Goal: Task Accomplishment & Management: Manage account settings

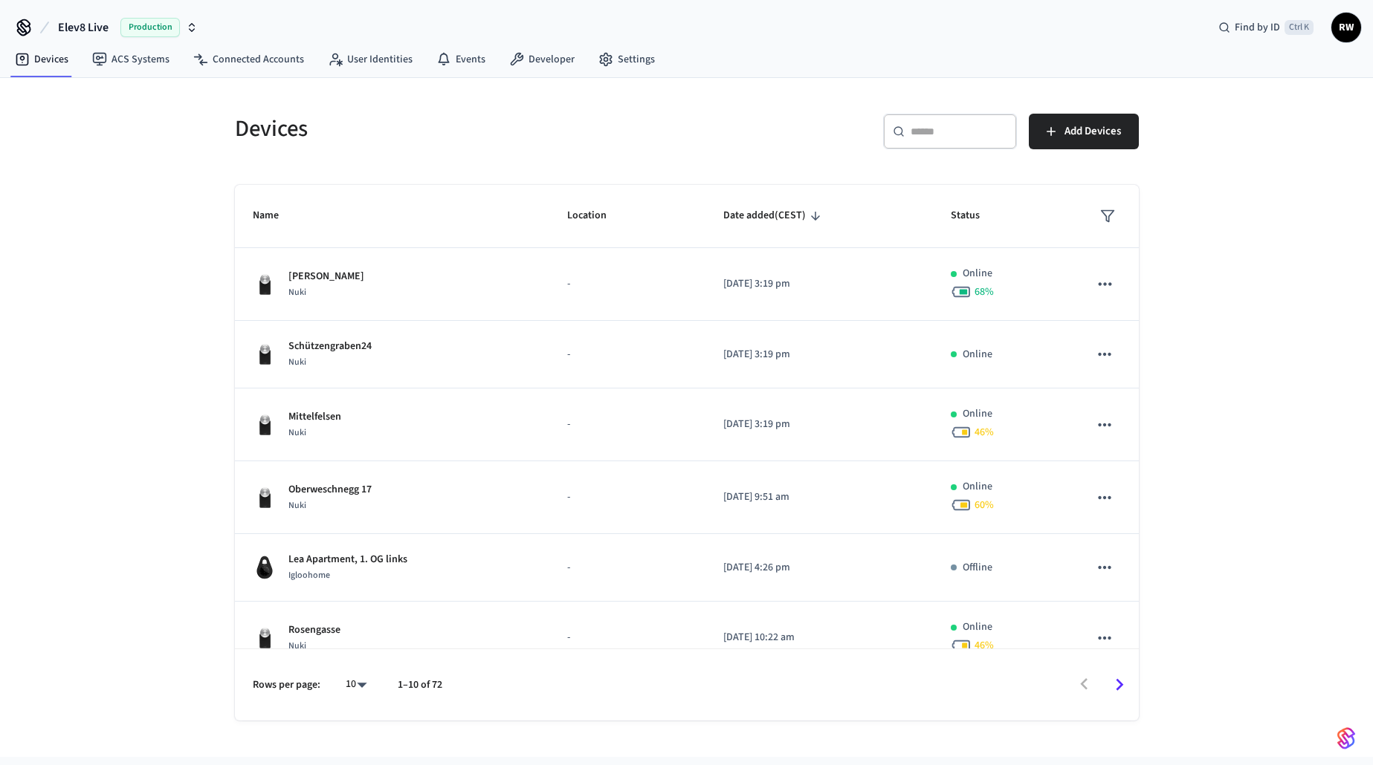
click at [1342, 25] on span "RW" at bounding box center [1345, 27] width 27 height 27
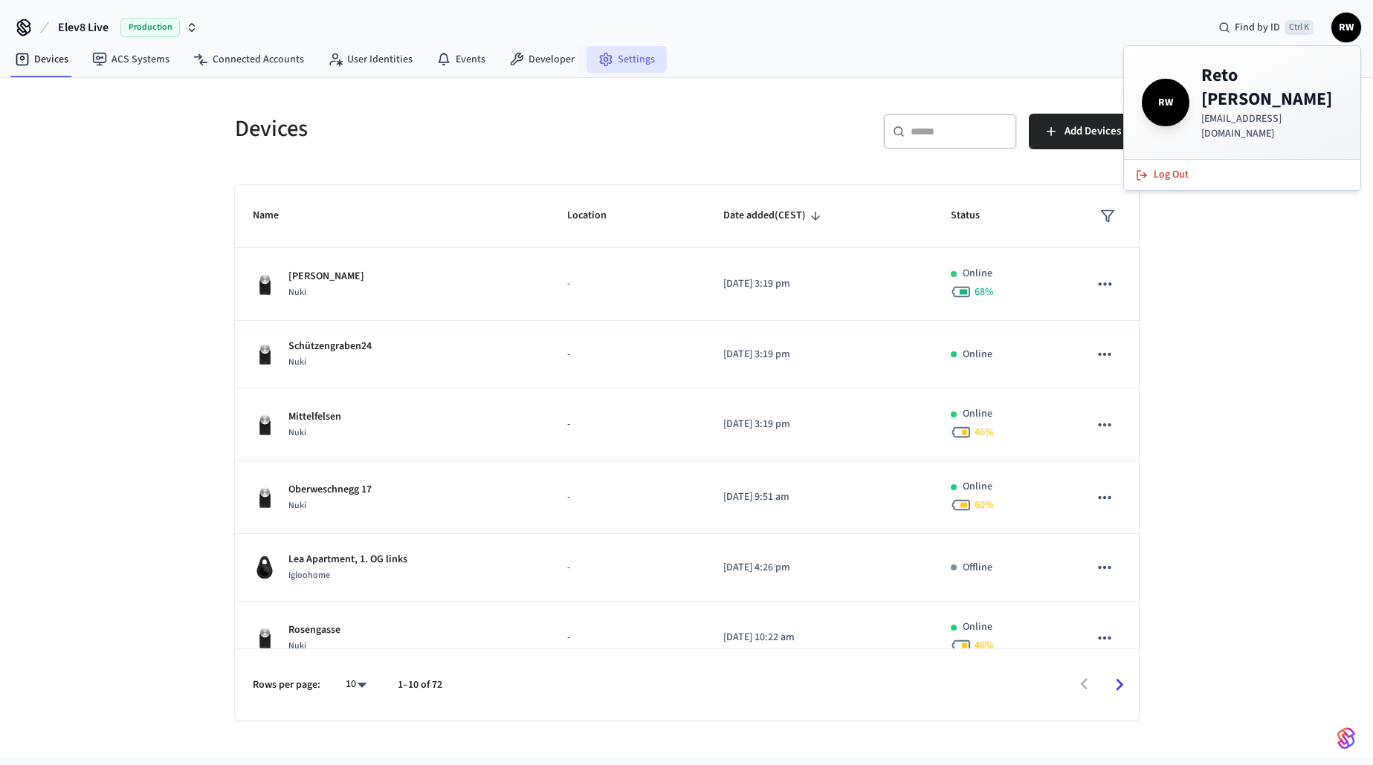
click at [615, 51] on link "Settings" at bounding box center [626, 59] width 80 height 27
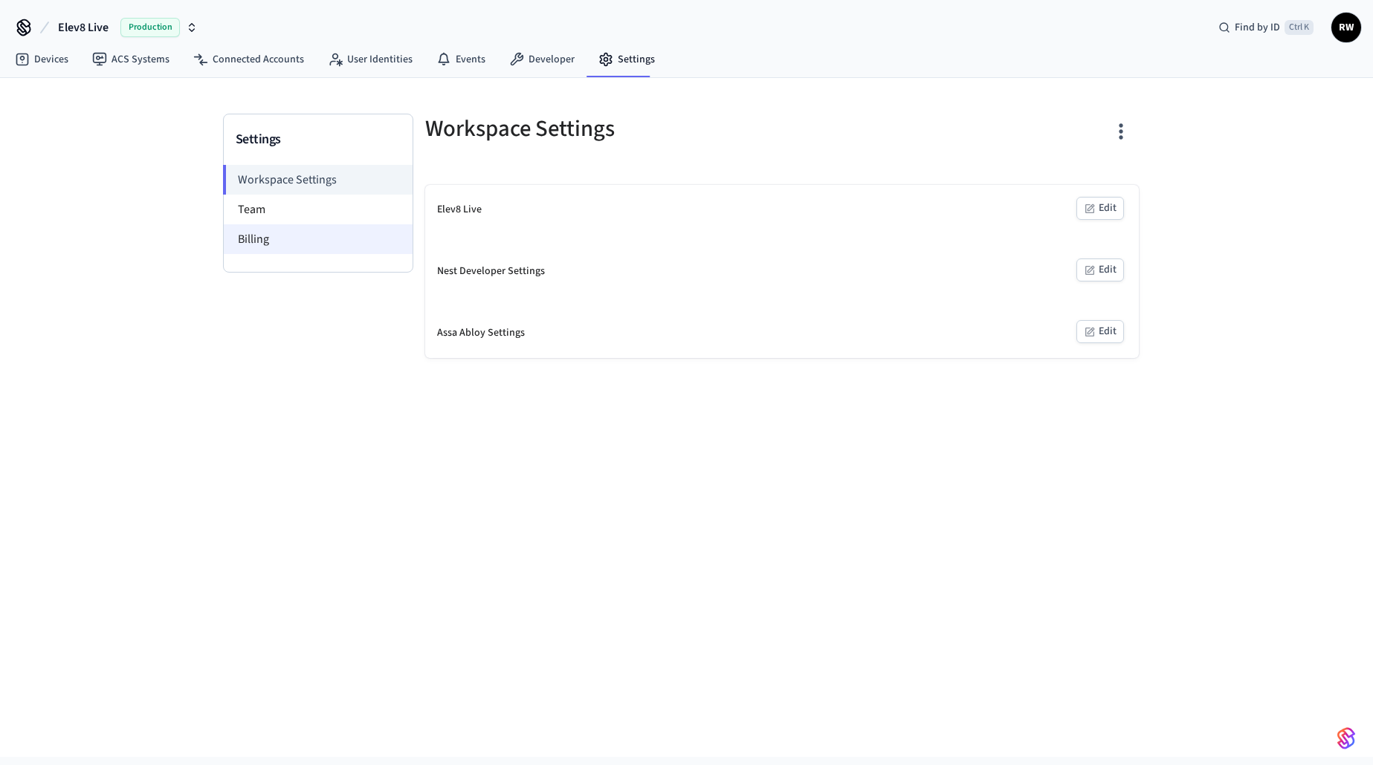
click at [300, 245] on li "Billing" at bounding box center [318, 239] width 189 height 30
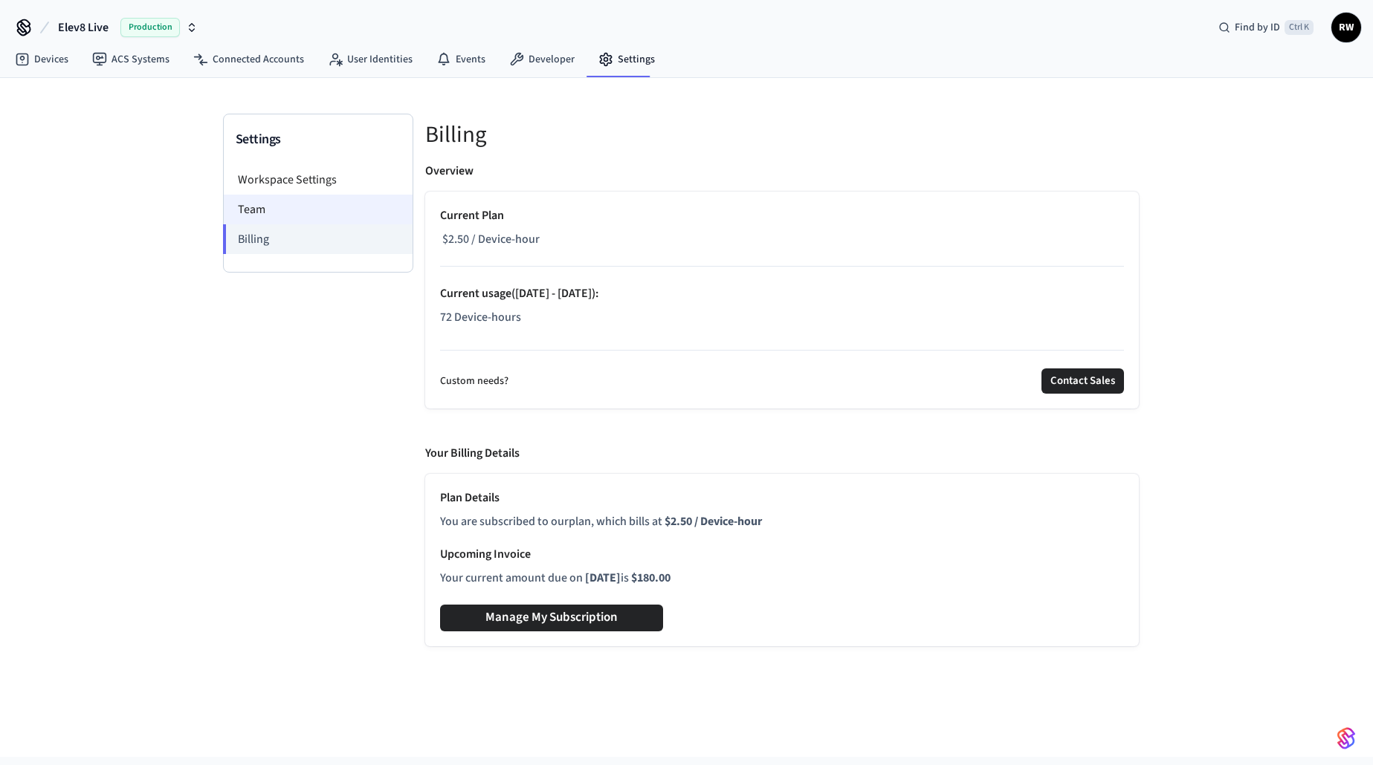
click at [292, 207] on li "Team" at bounding box center [318, 210] width 189 height 30
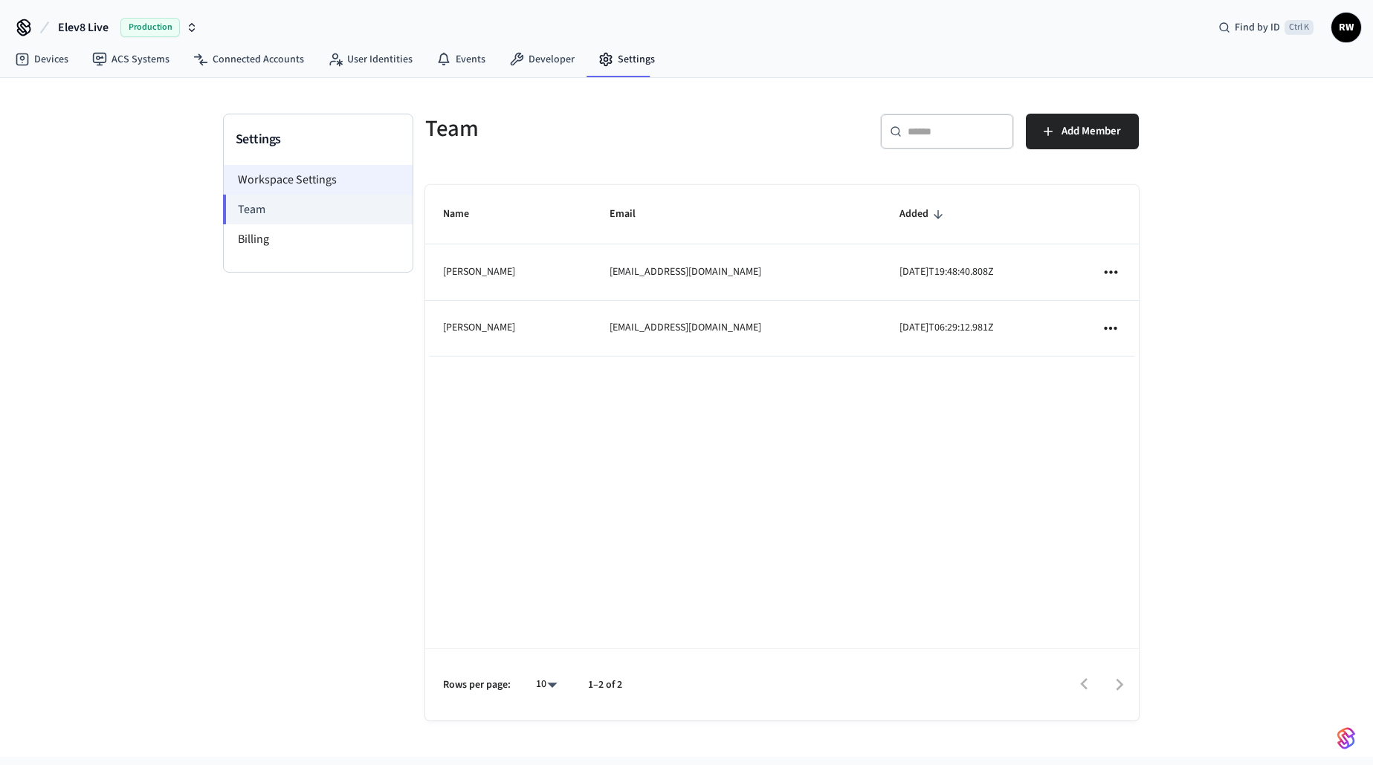
click at [299, 178] on li "Workspace Settings" at bounding box center [318, 180] width 189 height 30
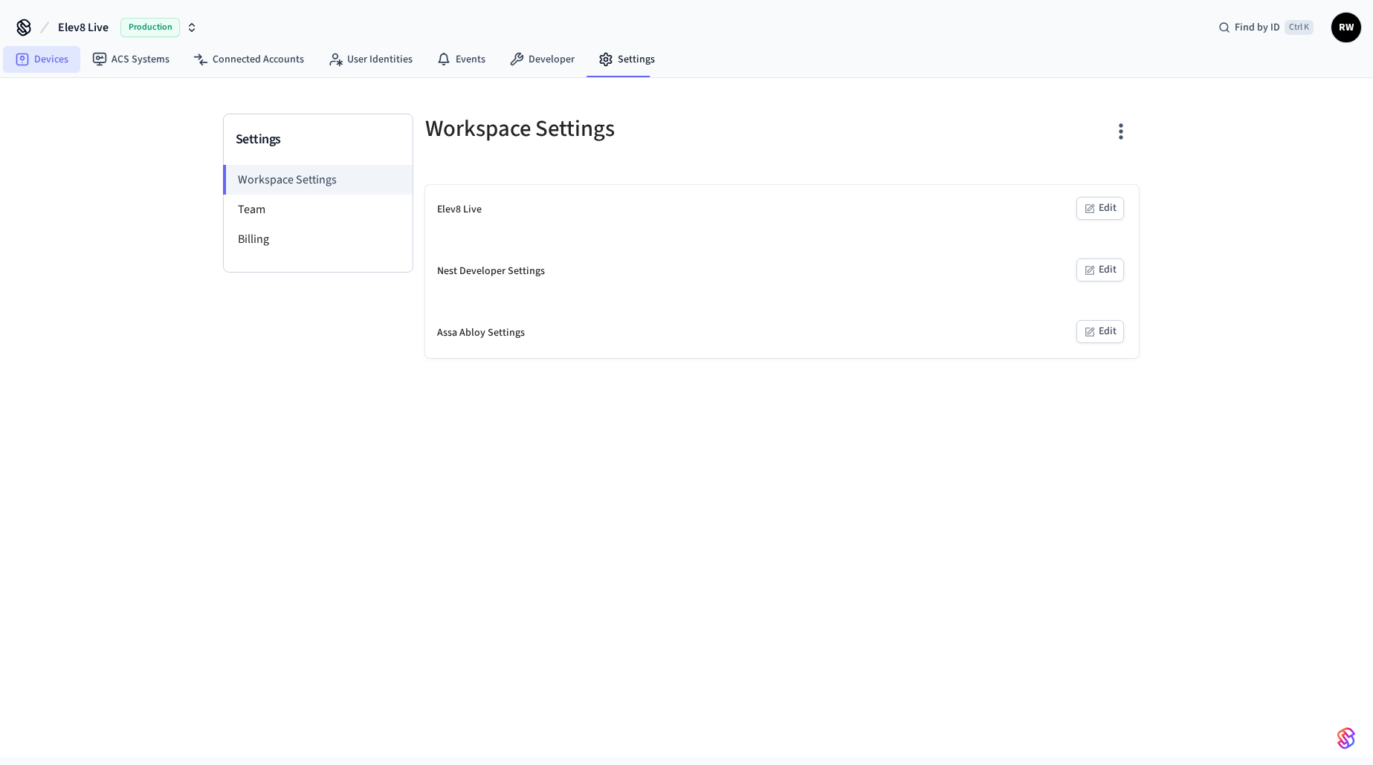
click at [54, 62] on link "Devices" at bounding box center [41, 59] width 77 height 27
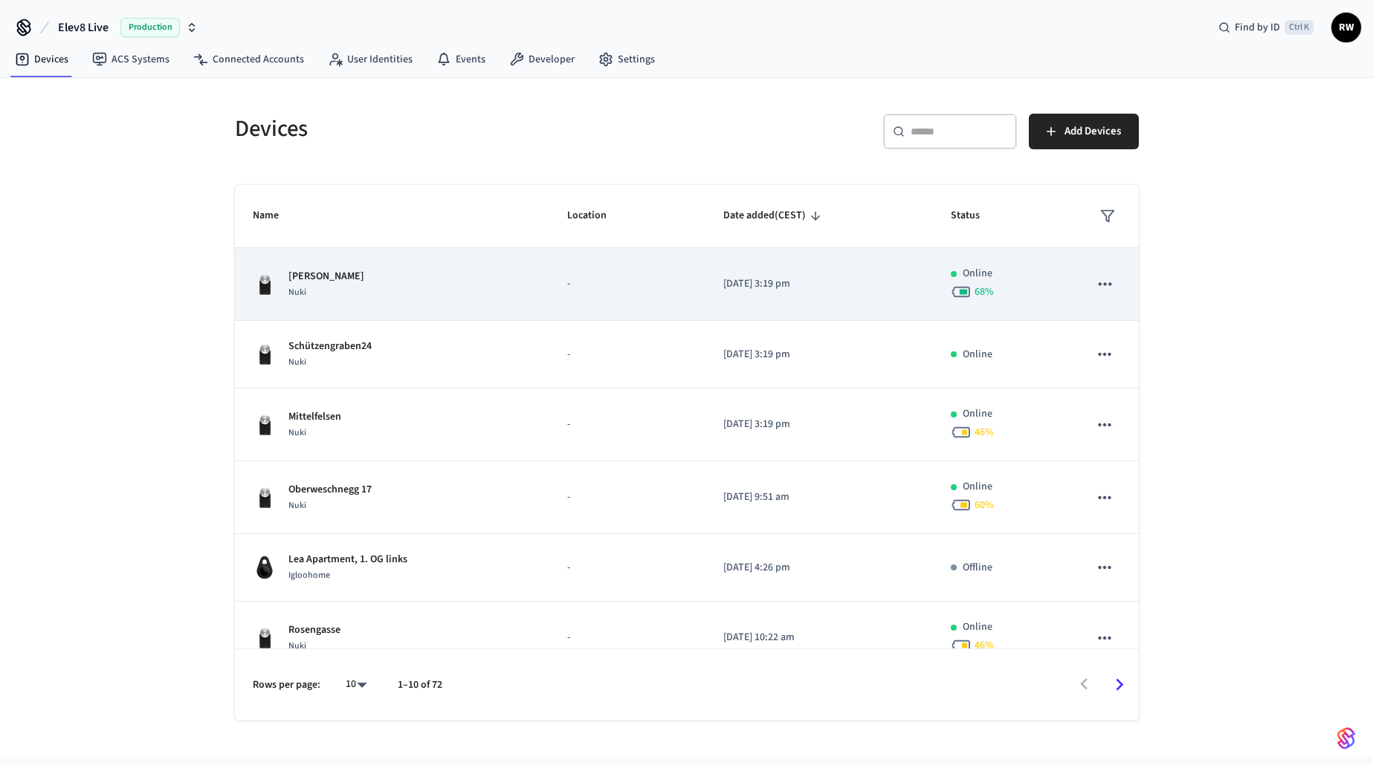
click at [553, 284] on td "-" at bounding box center [627, 284] width 156 height 73
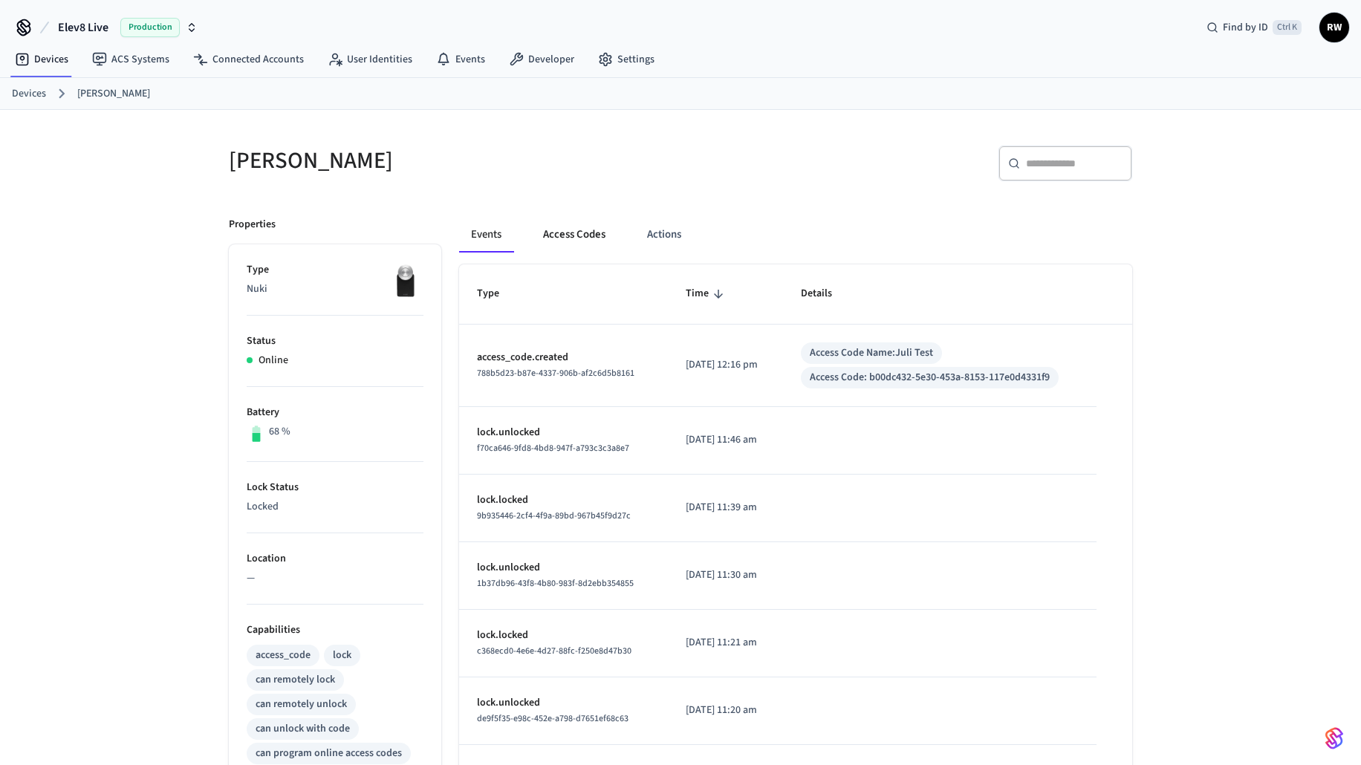
click at [566, 244] on button "Access Codes" at bounding box center [574, 235] width 86 height 36
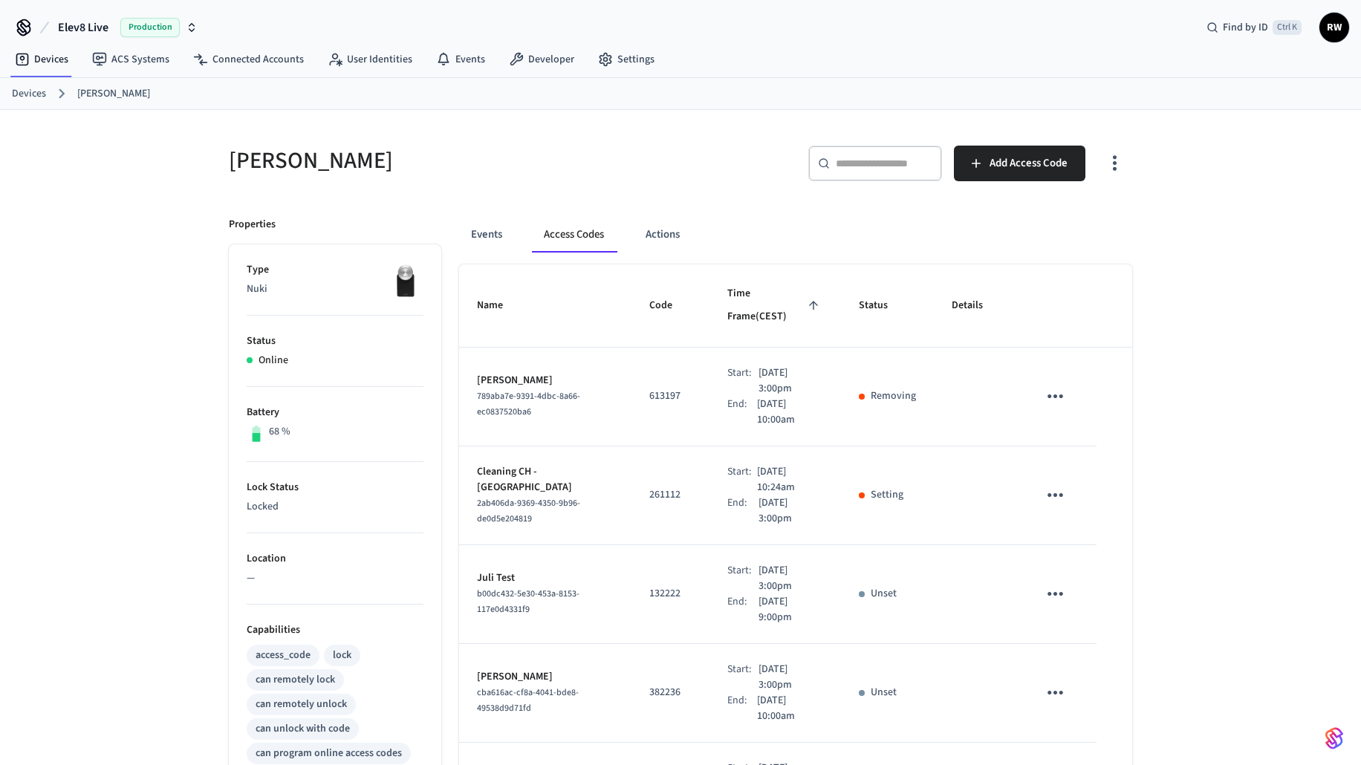
click at [1060, 484] on icon "sticky table" at bounding box center [1055, 495] width 23 height 23
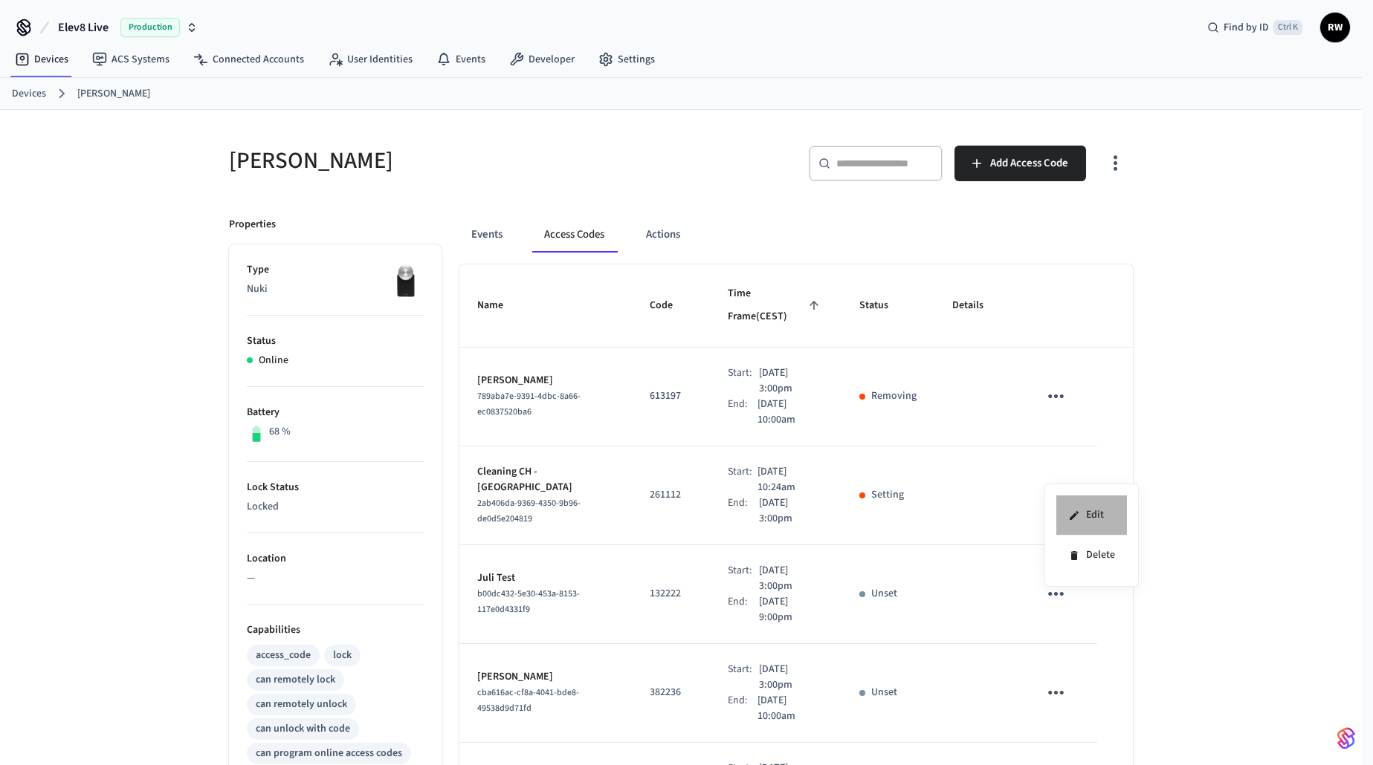
click at [1092, 509] on li "Edit" at bounding box center [1091, 516] width 71 height 40
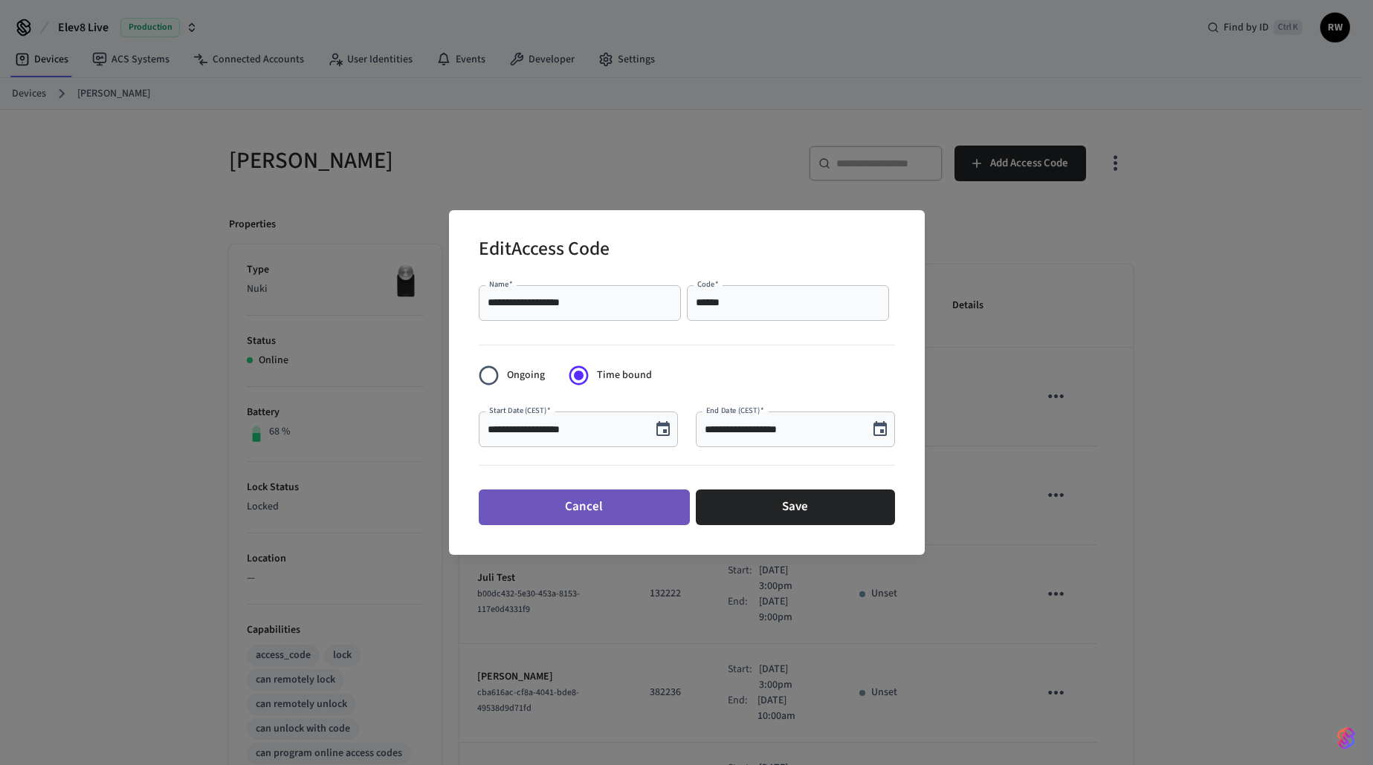
click at [600, 513] on button "Cancel" at bounding box center [584, 508] width 211 height 36
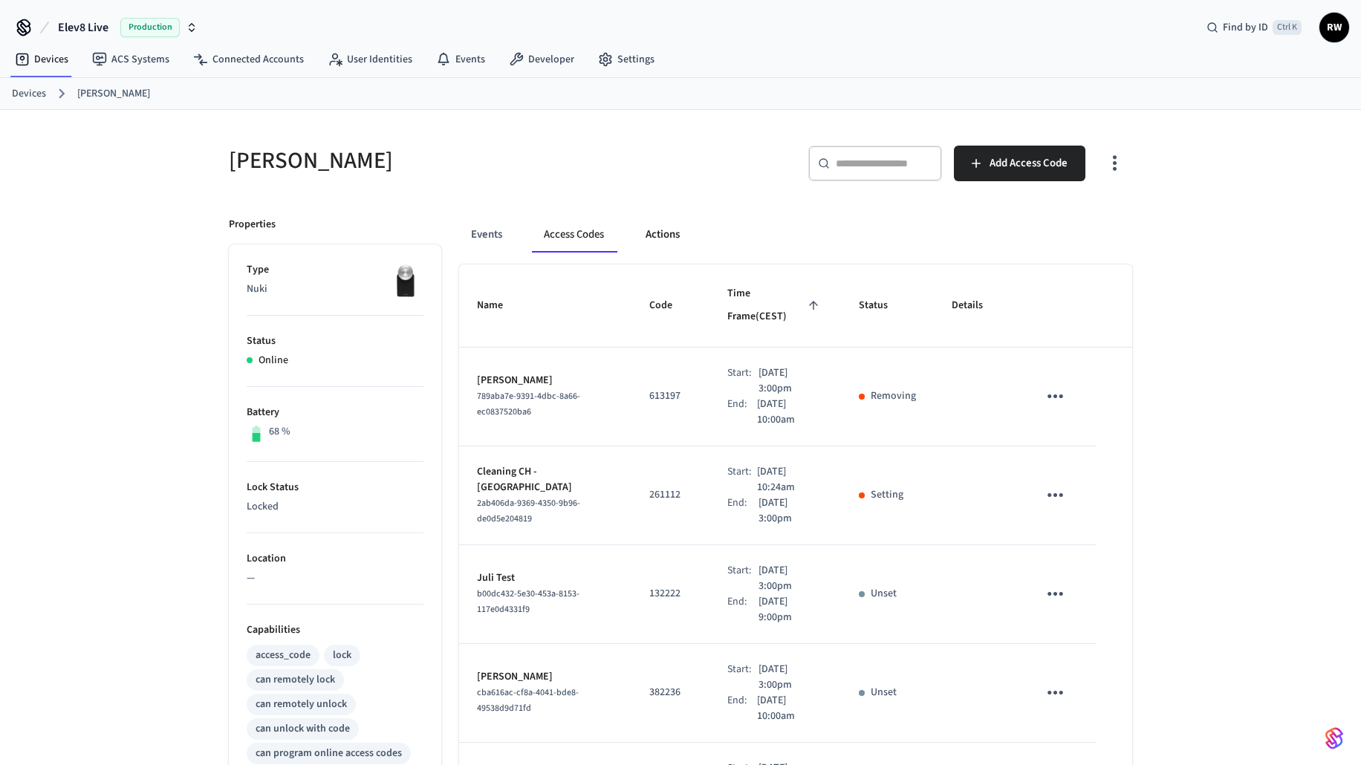
click at [673, 235] on button "Actions" at bounding box center [663, 235] width 58 height 36
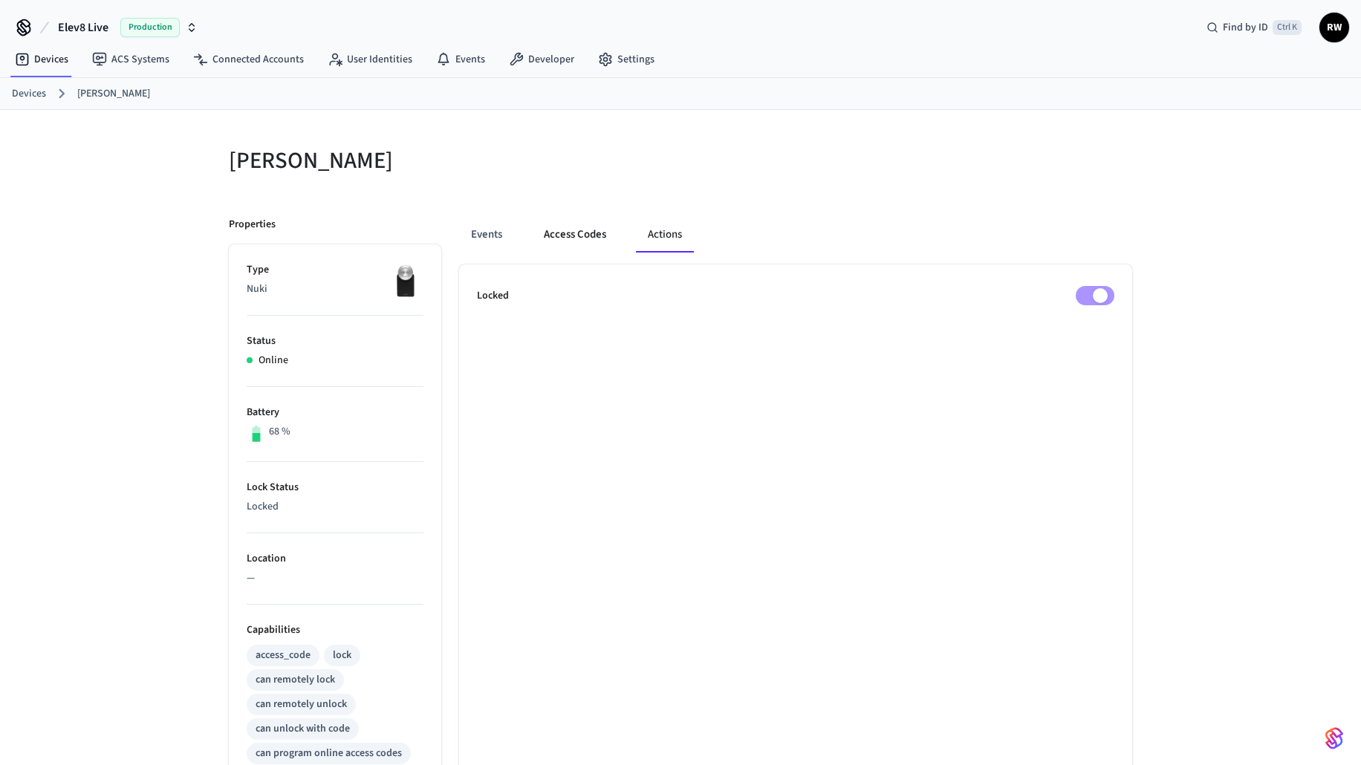
click at [594, 230] on button "Access Codes" at bounding box center [575, 235] width 86 height 36
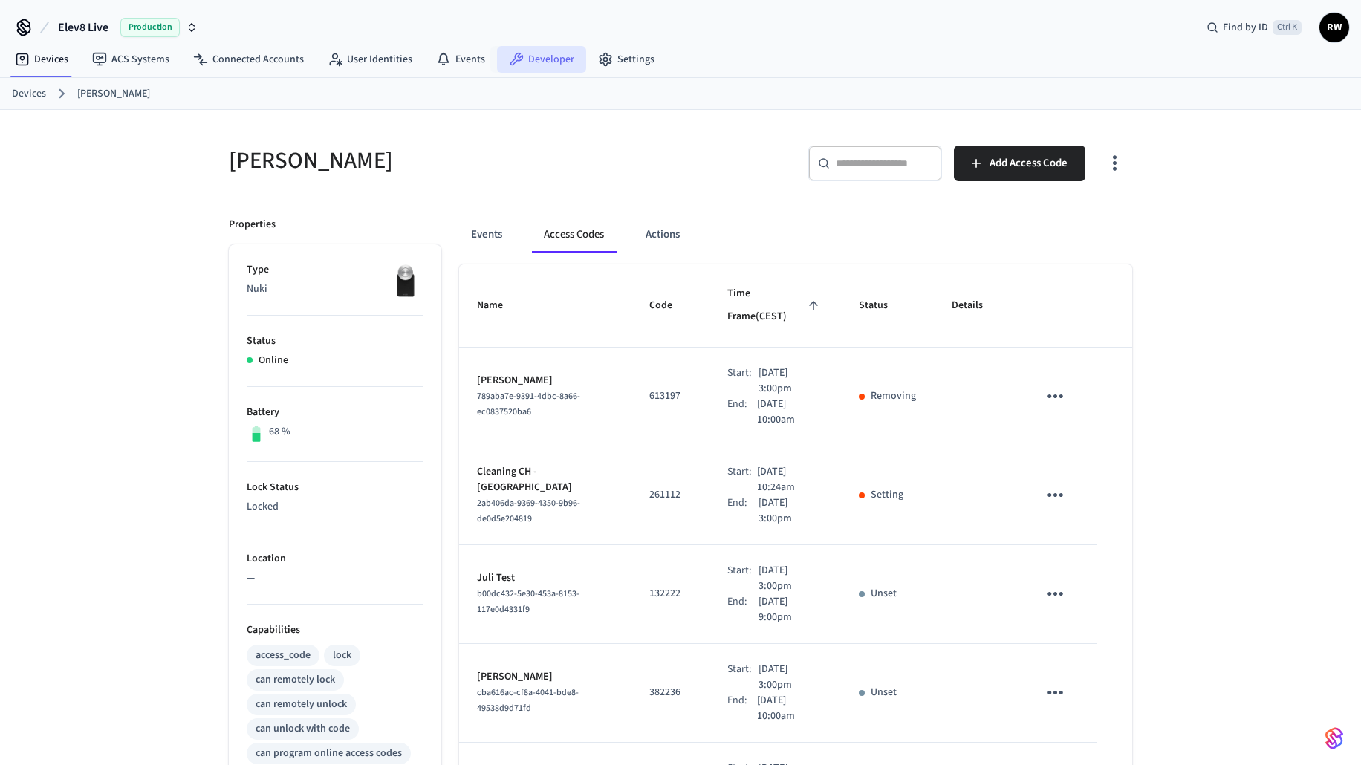
click at [533, 55] on link "Developer" at bounding box center [541, 59] width 89 height 27
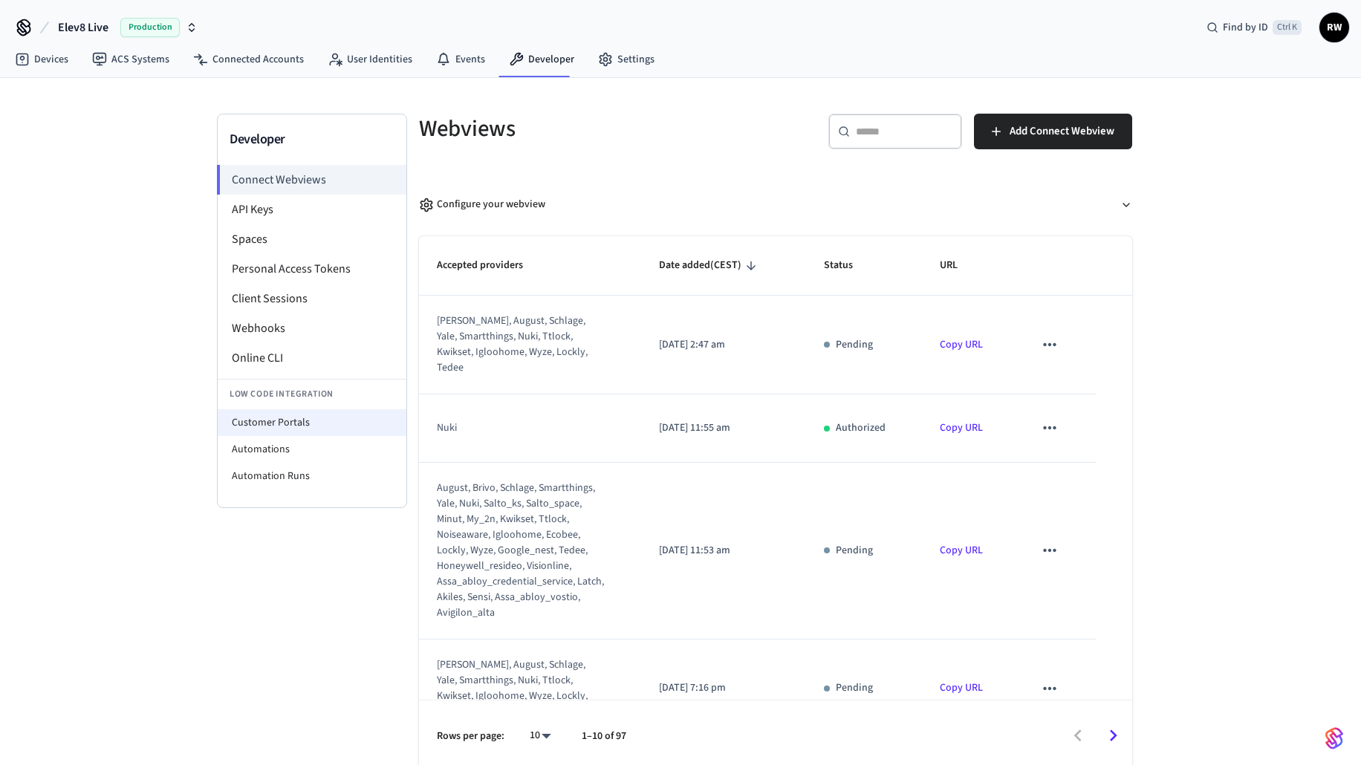
click at [321, 416] on li "Customer Portals" at bounding box center [312, 422] width 189 height 27
select select "**********"
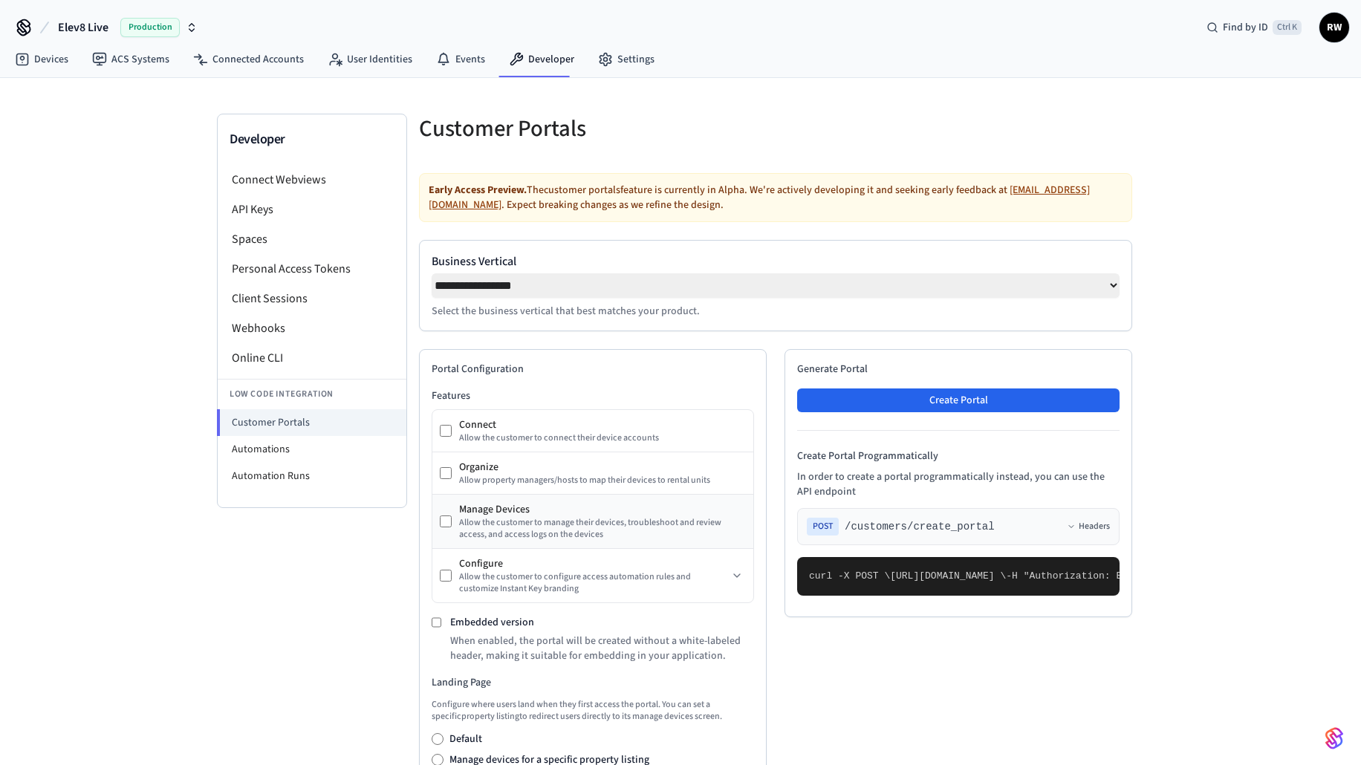
scroll to position [74, 0]
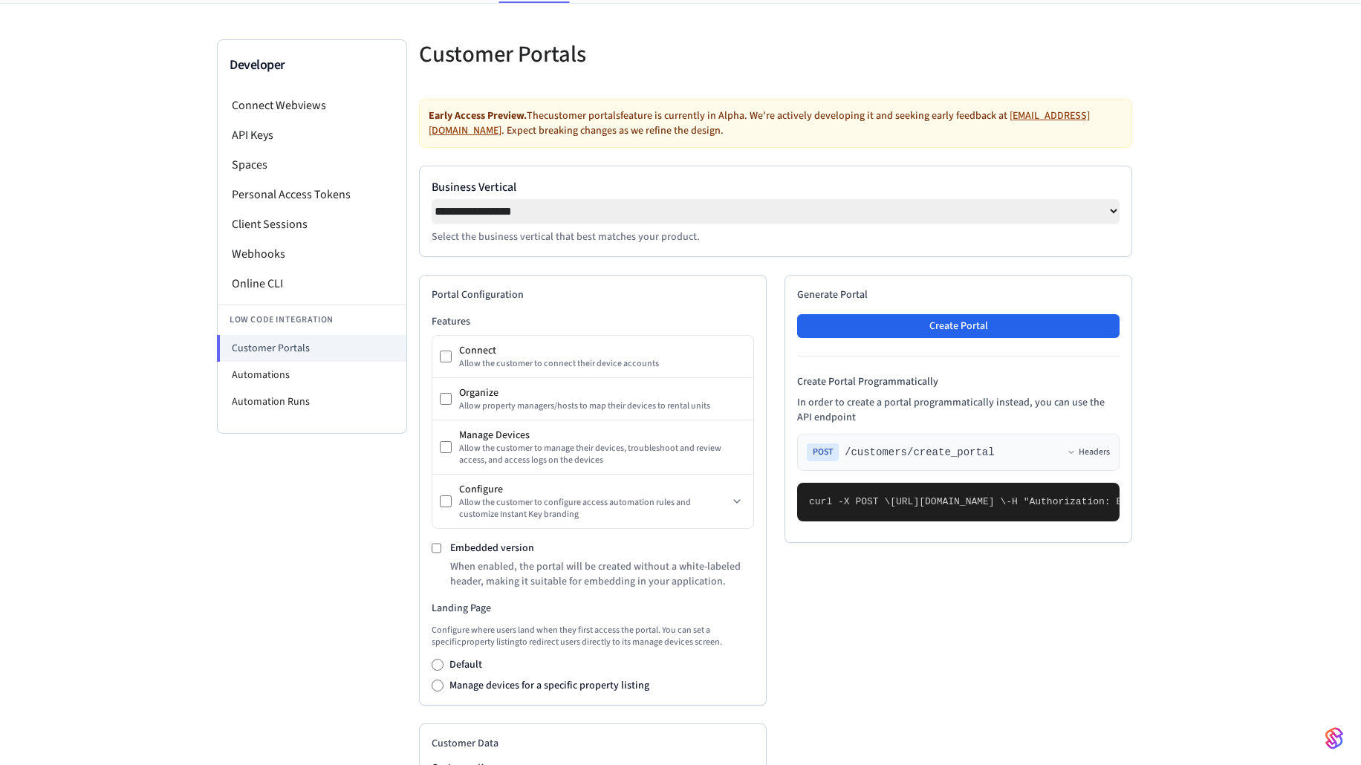
click at [907, 194] on label "Business Vertical" at bounding box center [776, 187] width 688 height 18
click at [907, 199] on select "**********" at bounding box center [776, 211] width 688 height 25
click at [1039, 216] on select "**********" at bounding box center [776, 211] width 688 height 25
click at [1274, 210] on div "**********" at bounding box center [680, 558] width 1361 height 1109
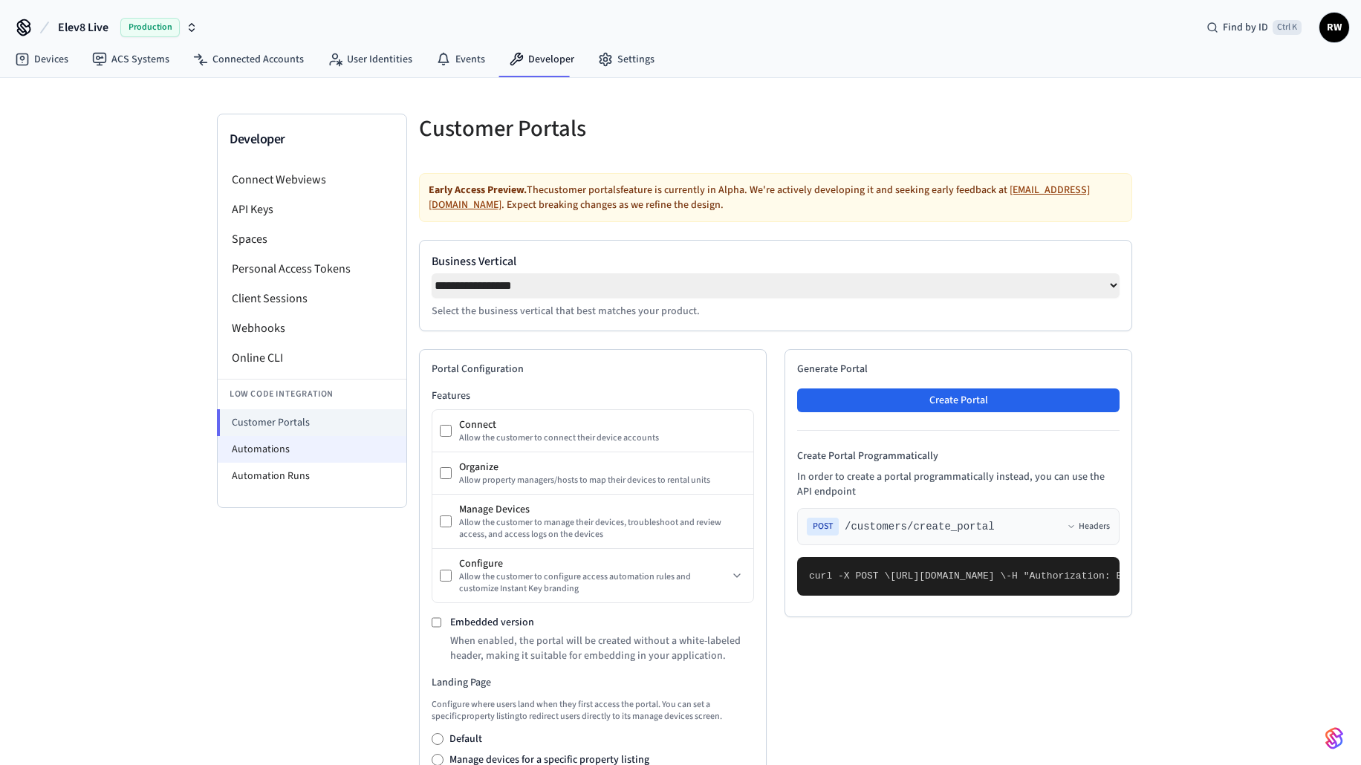
click at [311, 442] on li "Automations" at bounding box center [312, 449] width 189 height 27
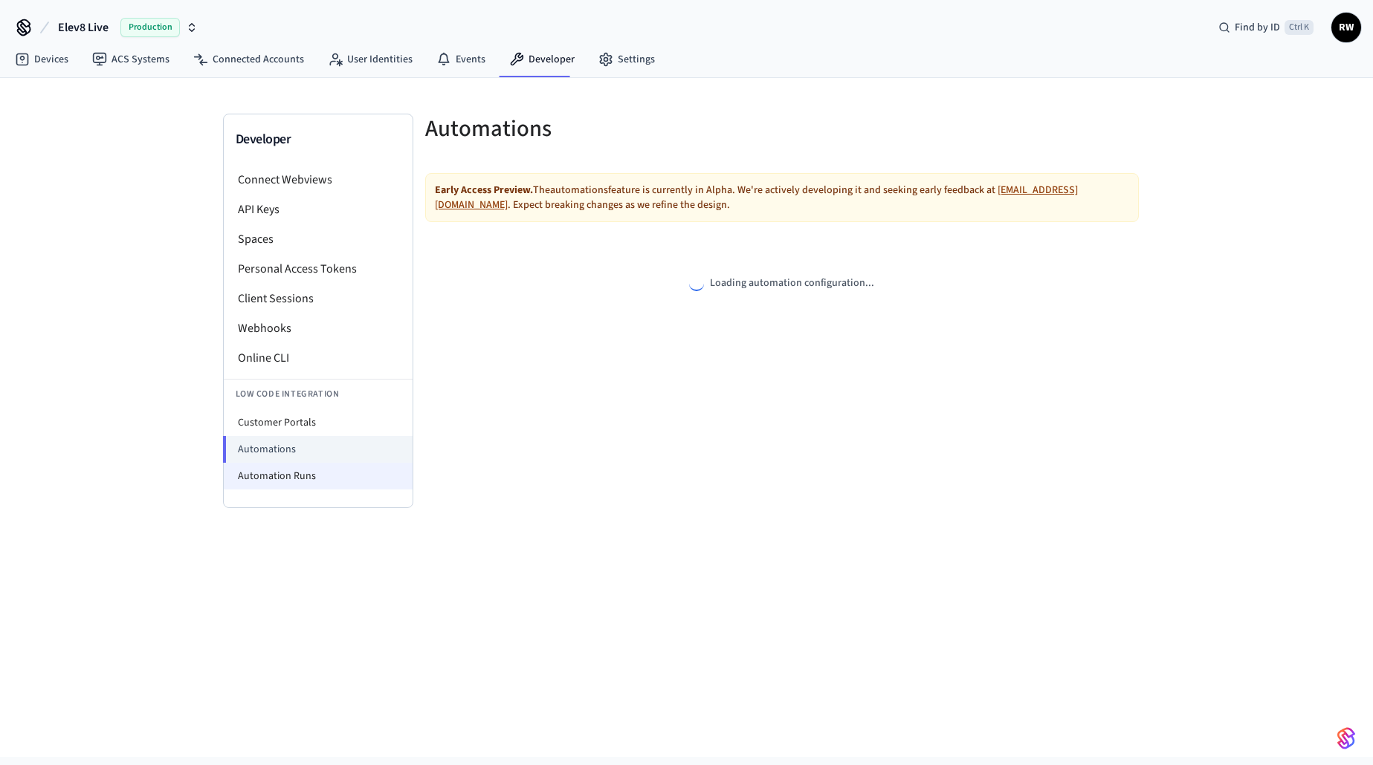
select select "**********"
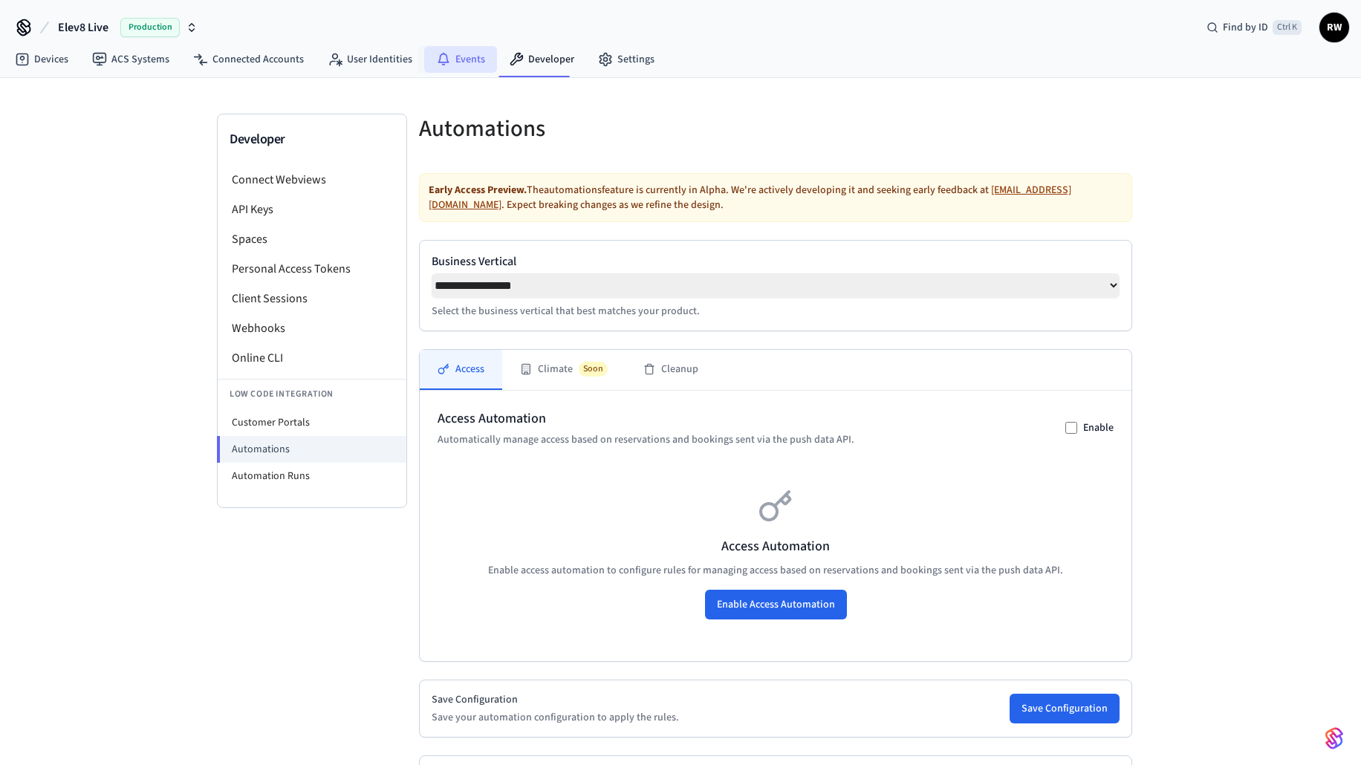
click at [453, 59] on link "Events" at bounding box center [460, 59] width 73 height 27
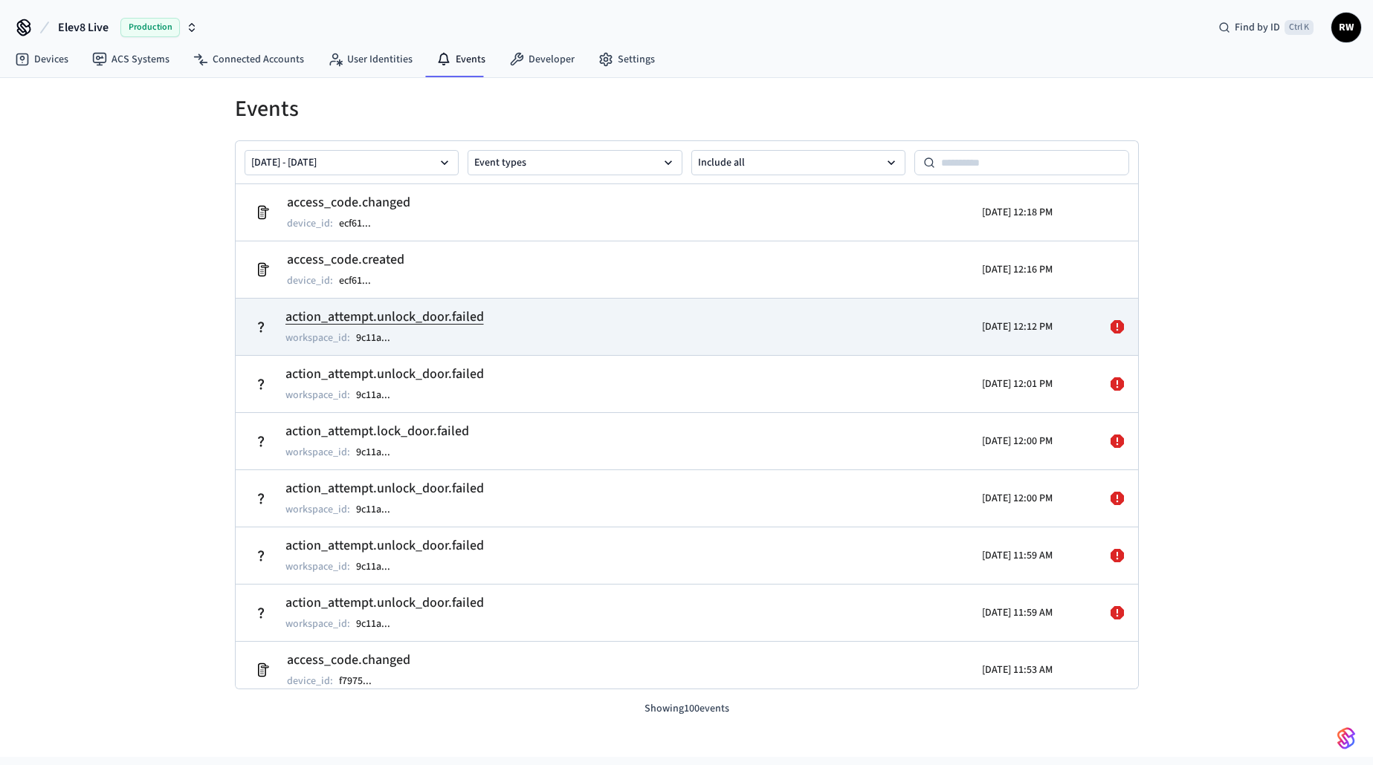
click at [1110, 325] on icon at bounding box center [1116, 326] width 13 height 13
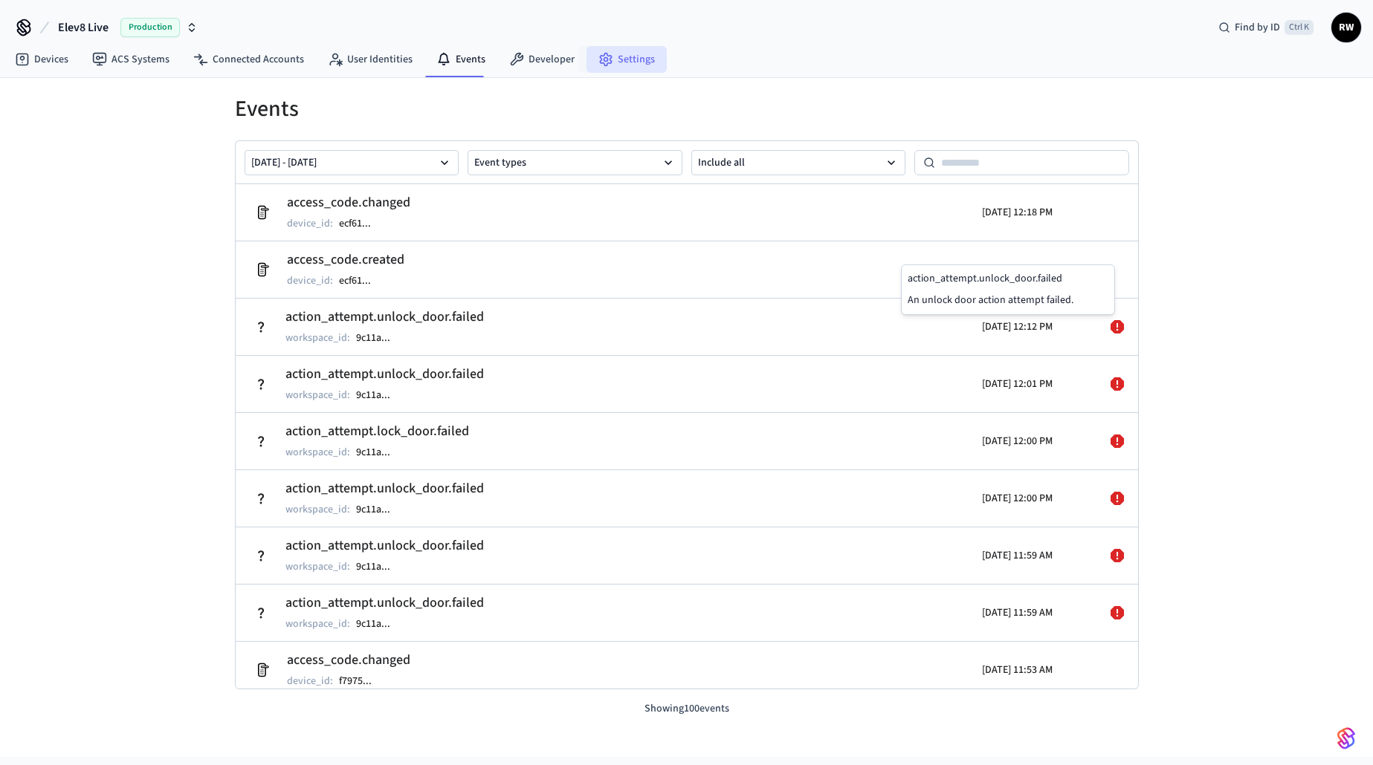
click at [623, 51] on link "Settings" at bounding box center [626, 59] width 80 height 27
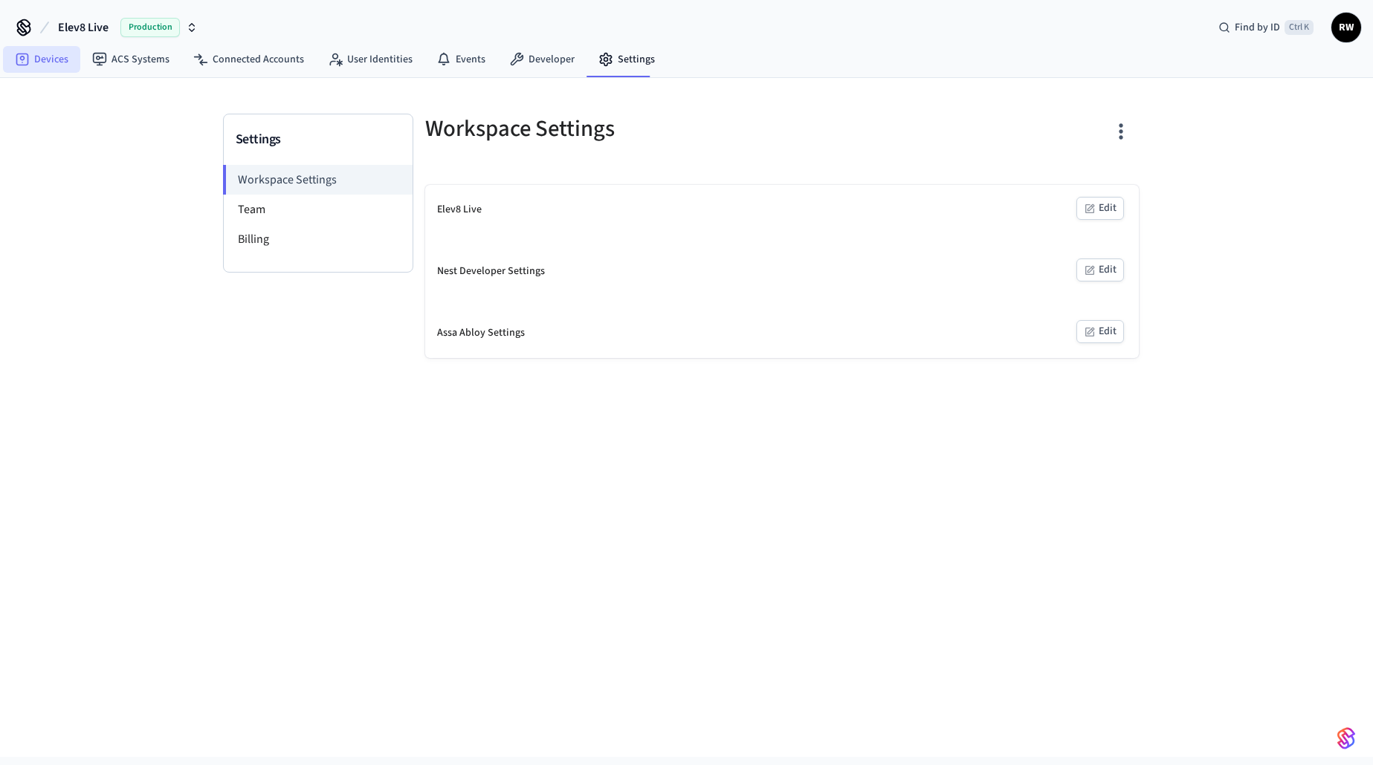
click at [54, 54] on link "Devices" at bounding box center [41, 59] width 77 height 27
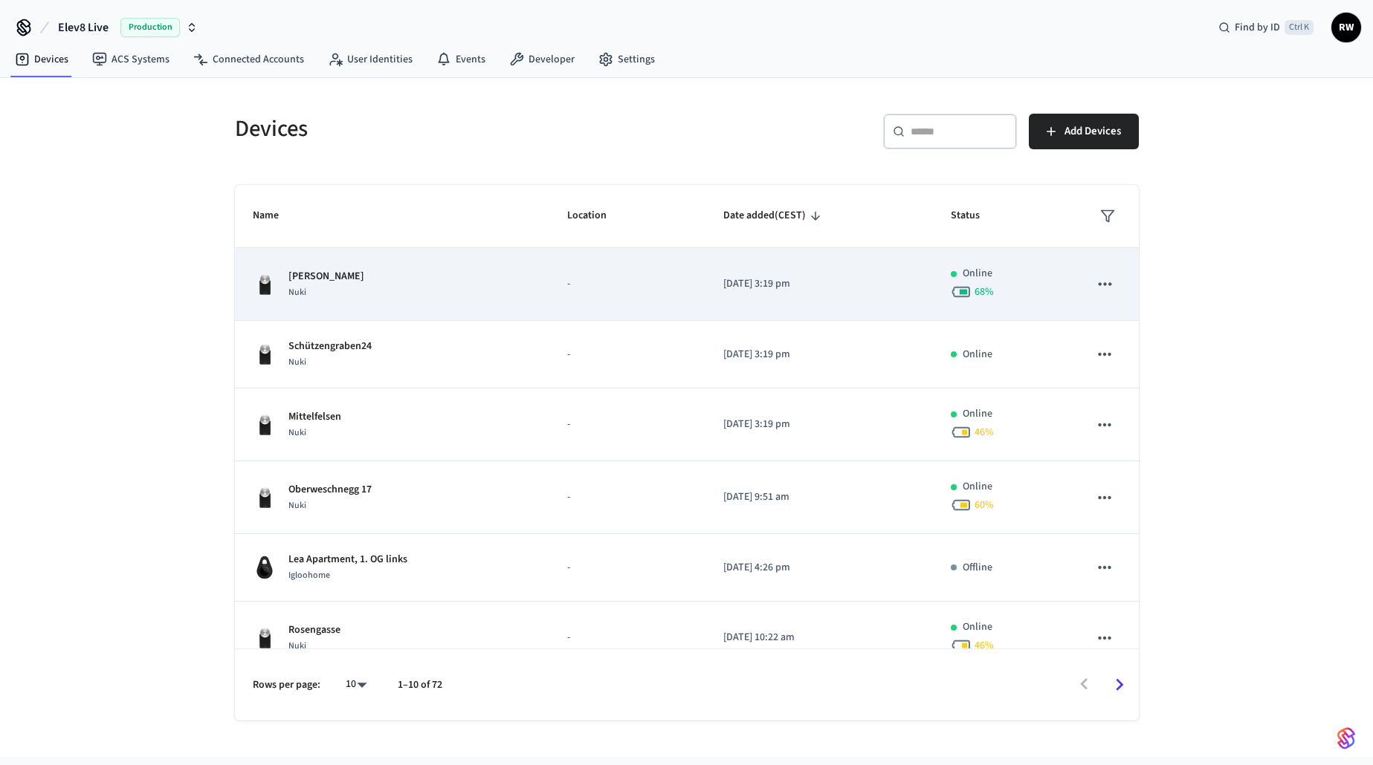
click at [615, 307] on td "-" at bounding box center [627, 284] width 156 height 73
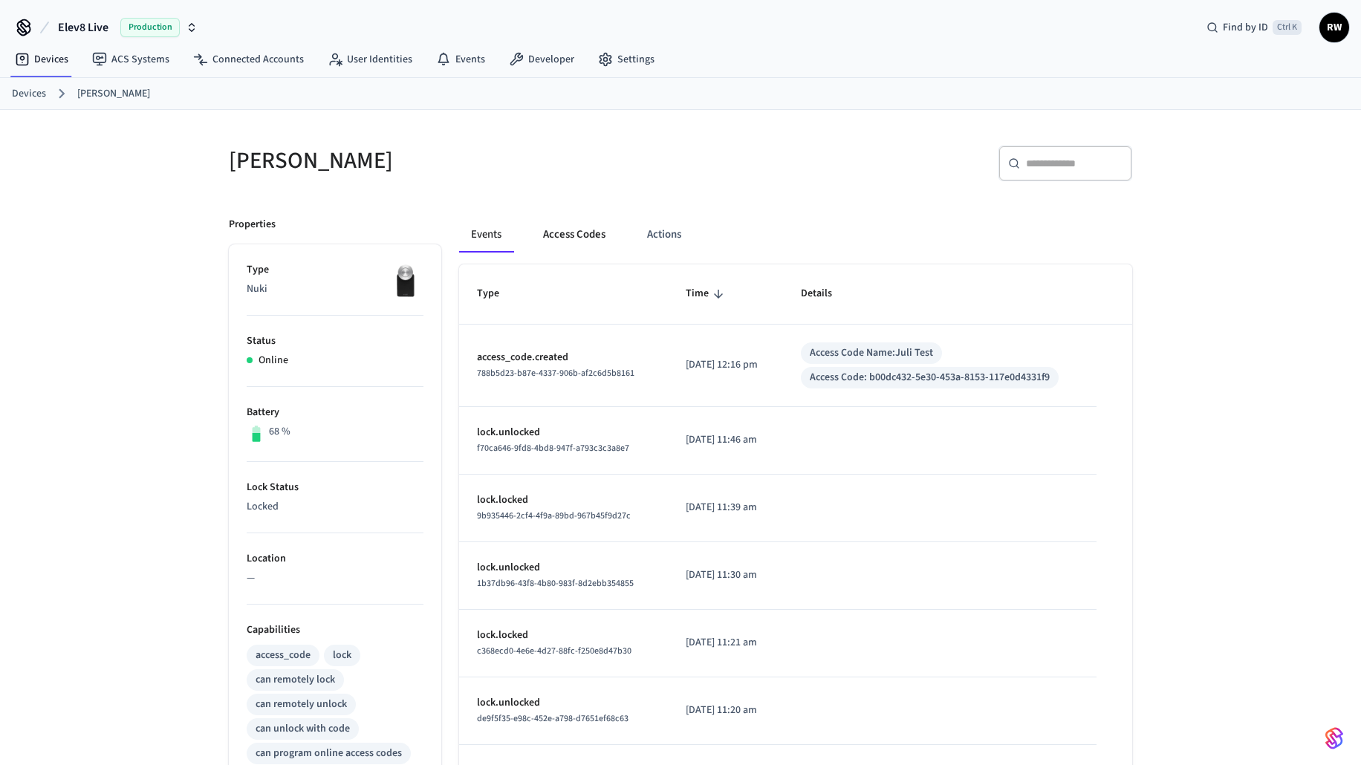
click at [583, 237] on button "Access Codes" at bounding box center [574, 235] width 86 height 36
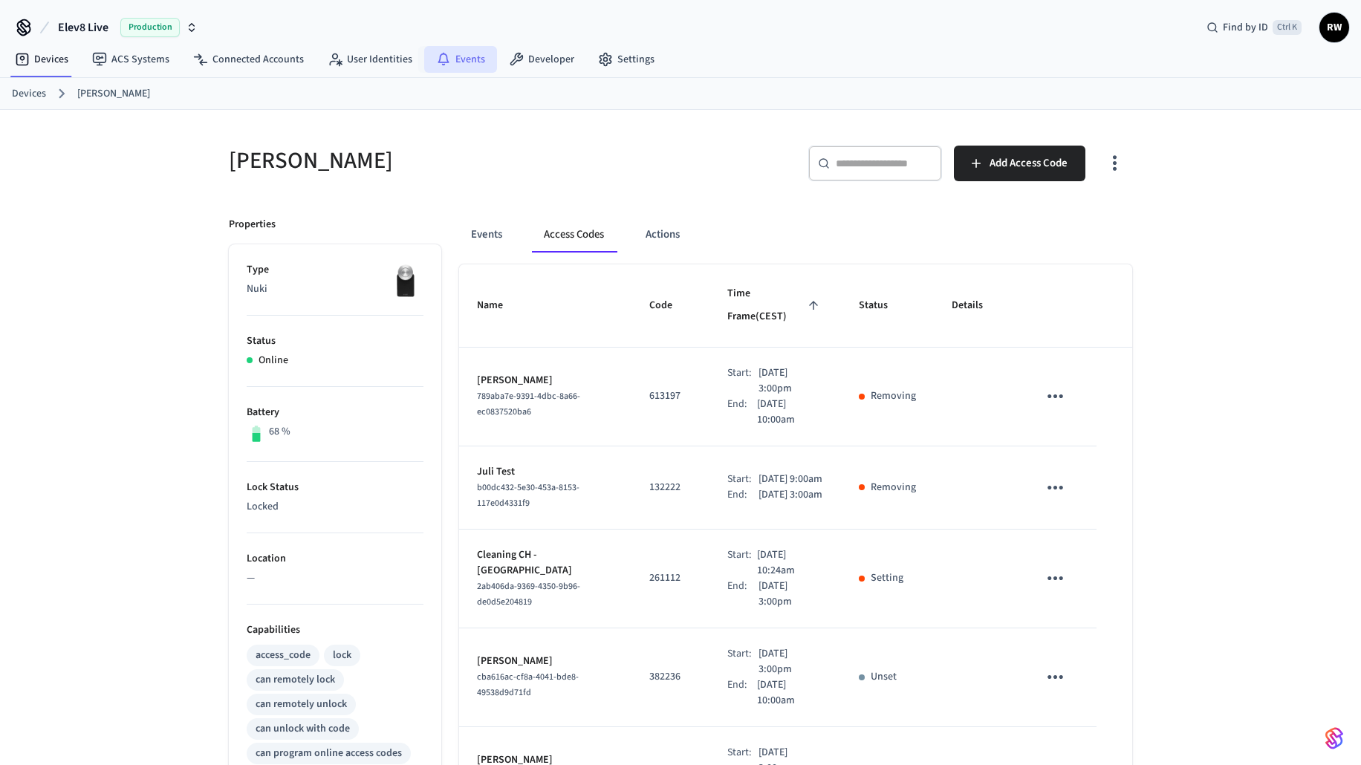
click at [464, 62] on link "Events" at bounding box center [460, 59] width 73 height 27
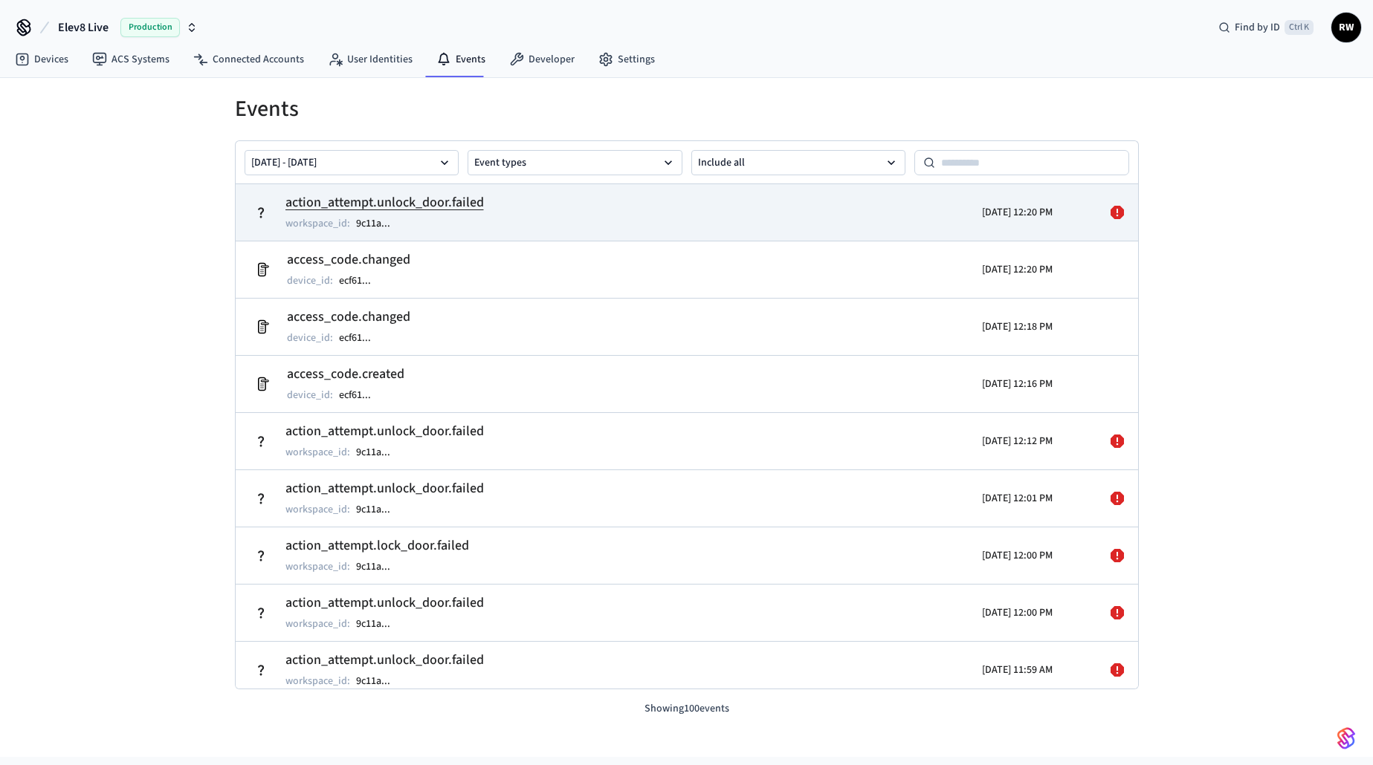
click at [1108, 211] on icon at bounding box center [1117, 213] width 18 height 18
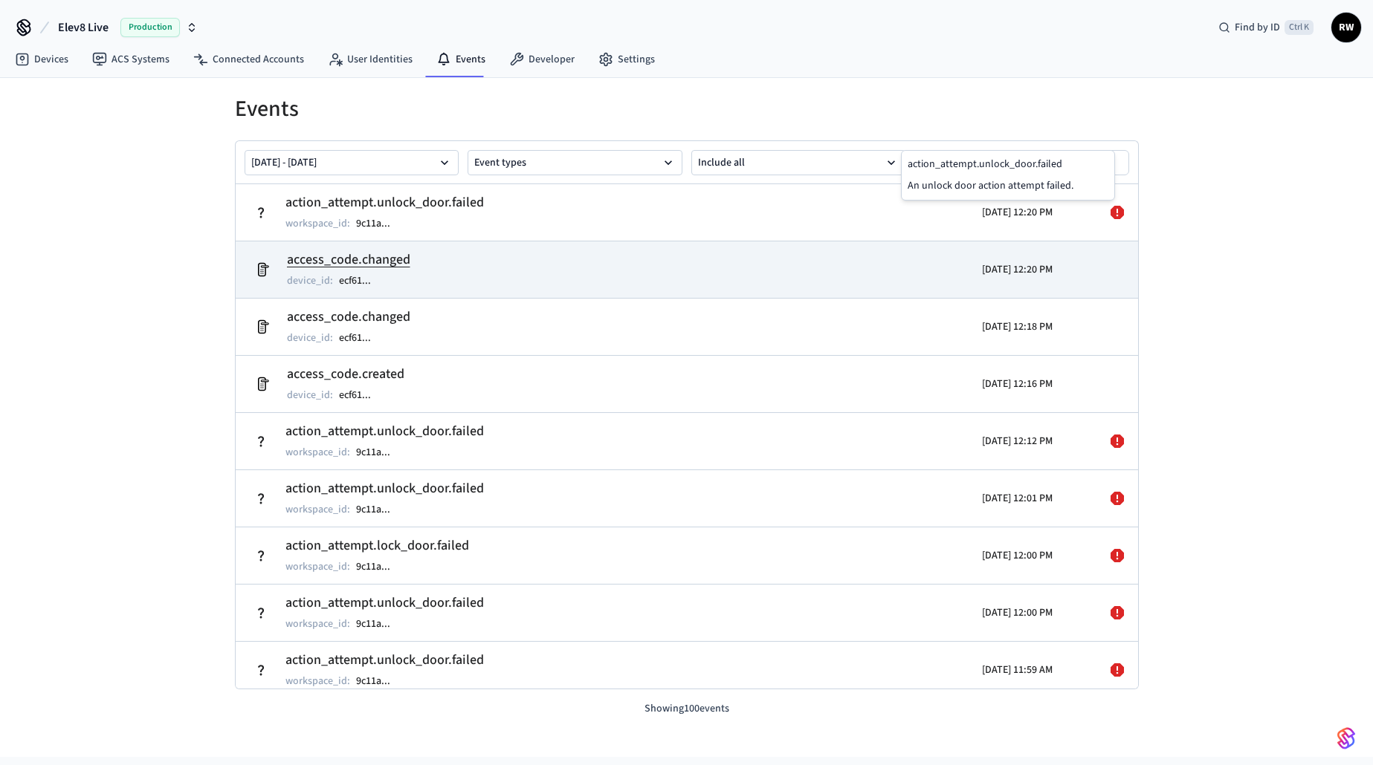
click at [751, 273] on td "access_code.changed device_id : ecf61 ..." at bounding box center [540, 270] width 586 height 42
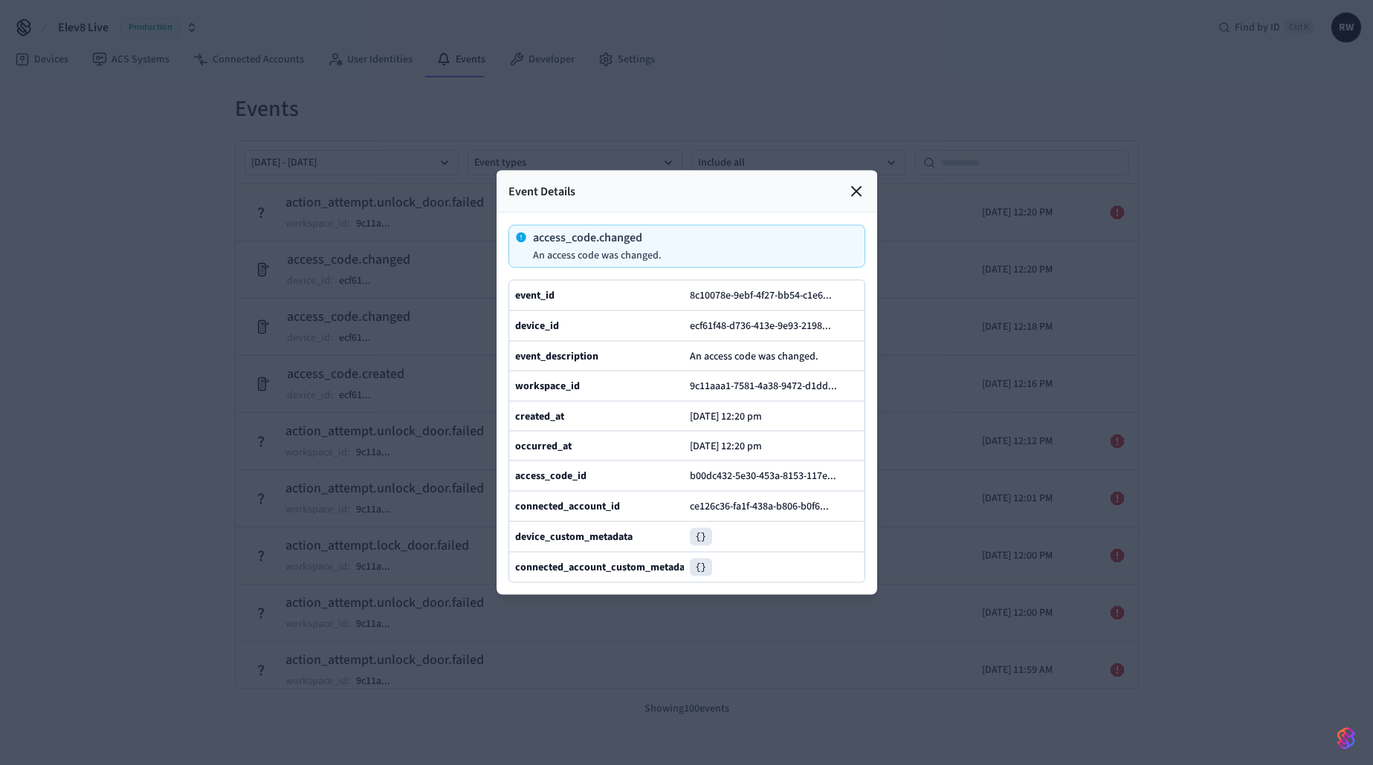
click at [852, 183] on icon at bounding box center [856, 192] width 18 height 18
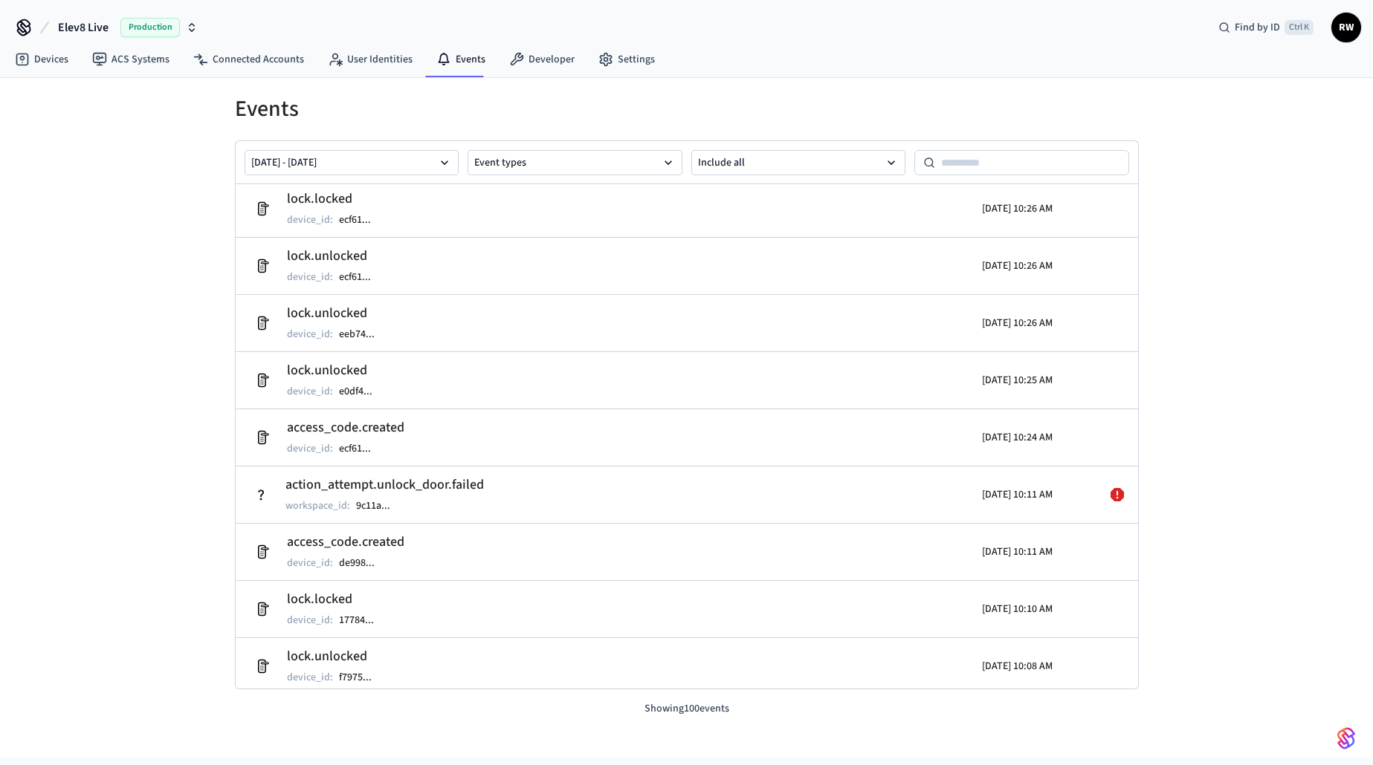
scroll to position [2437, 0]
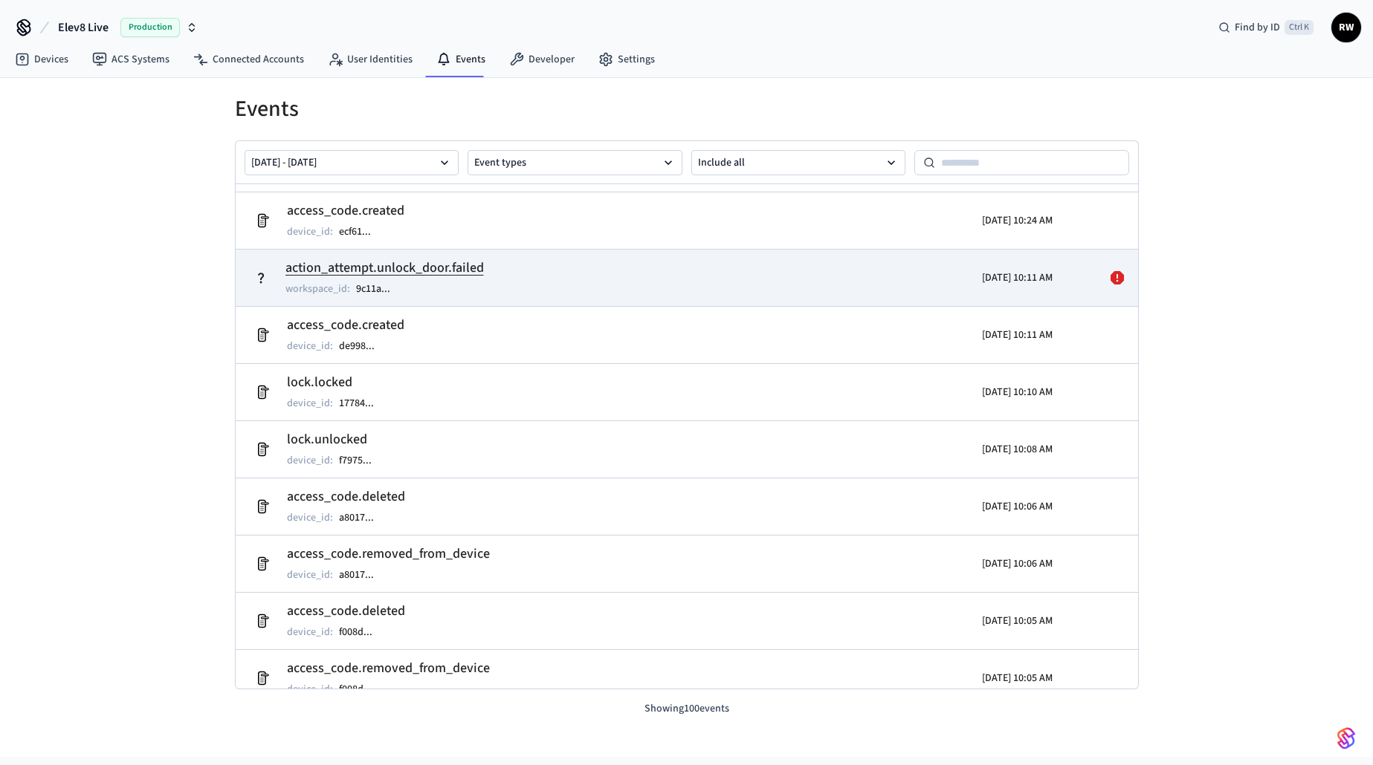
click at [259, 279] on icon at bounding box center [260, 277] width 13 height 13
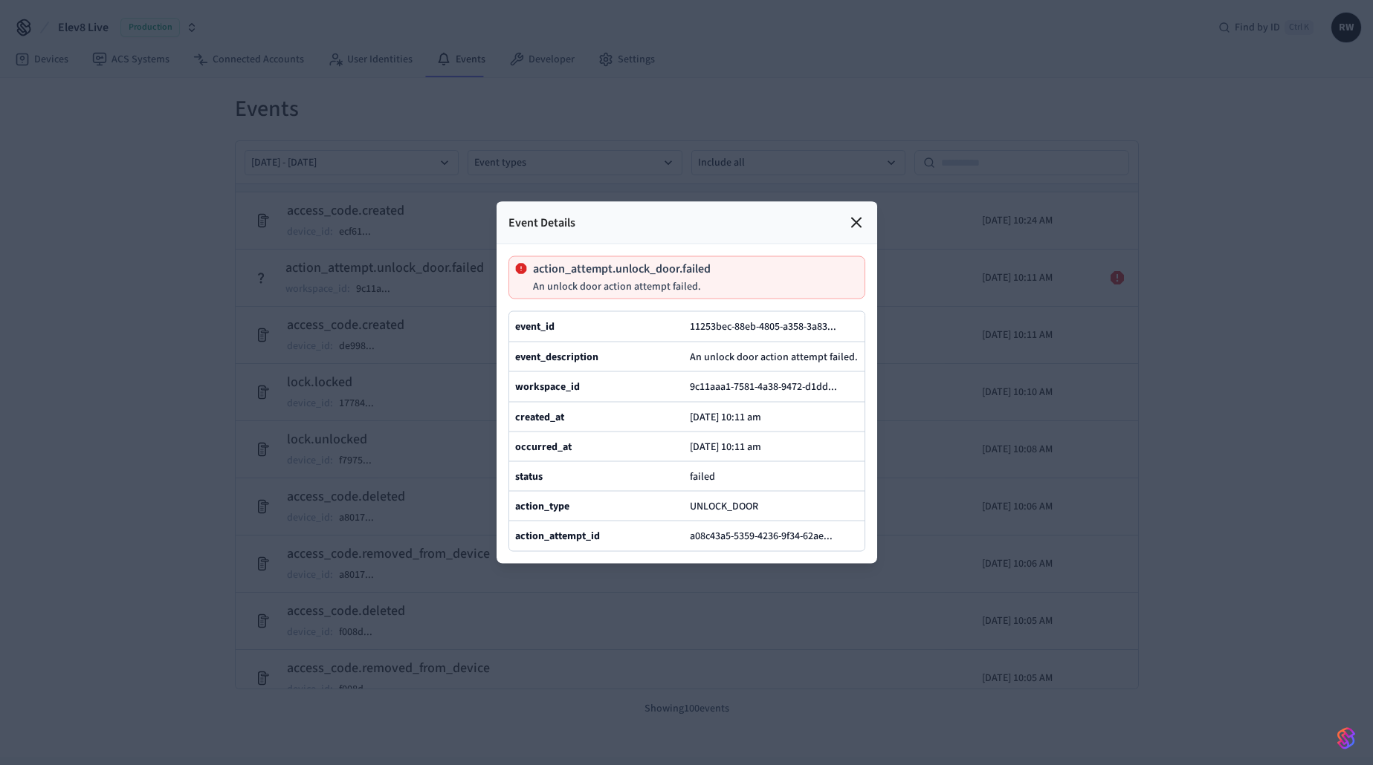
click at [862, 214] on icon at bounding box center [856, 223] width 18 height 18
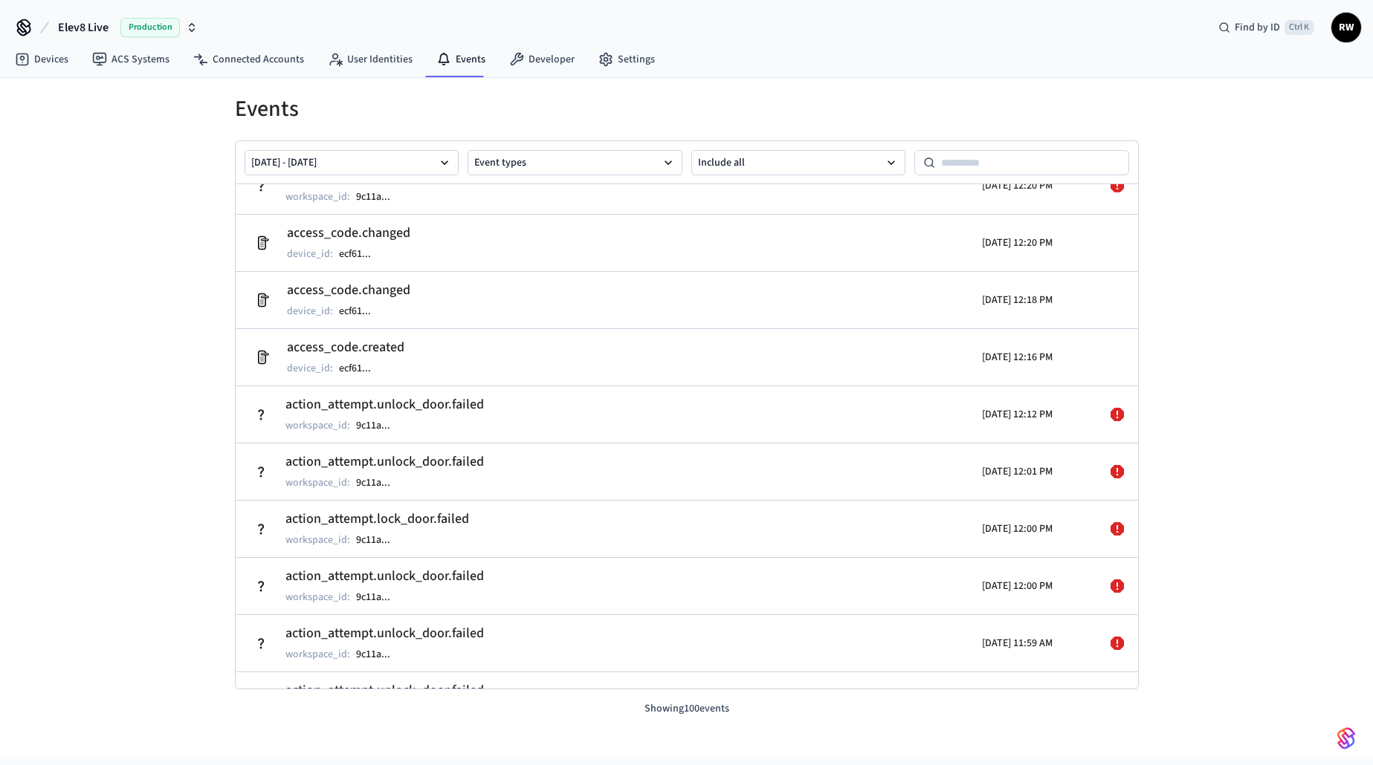
scroll to position [0, 0]
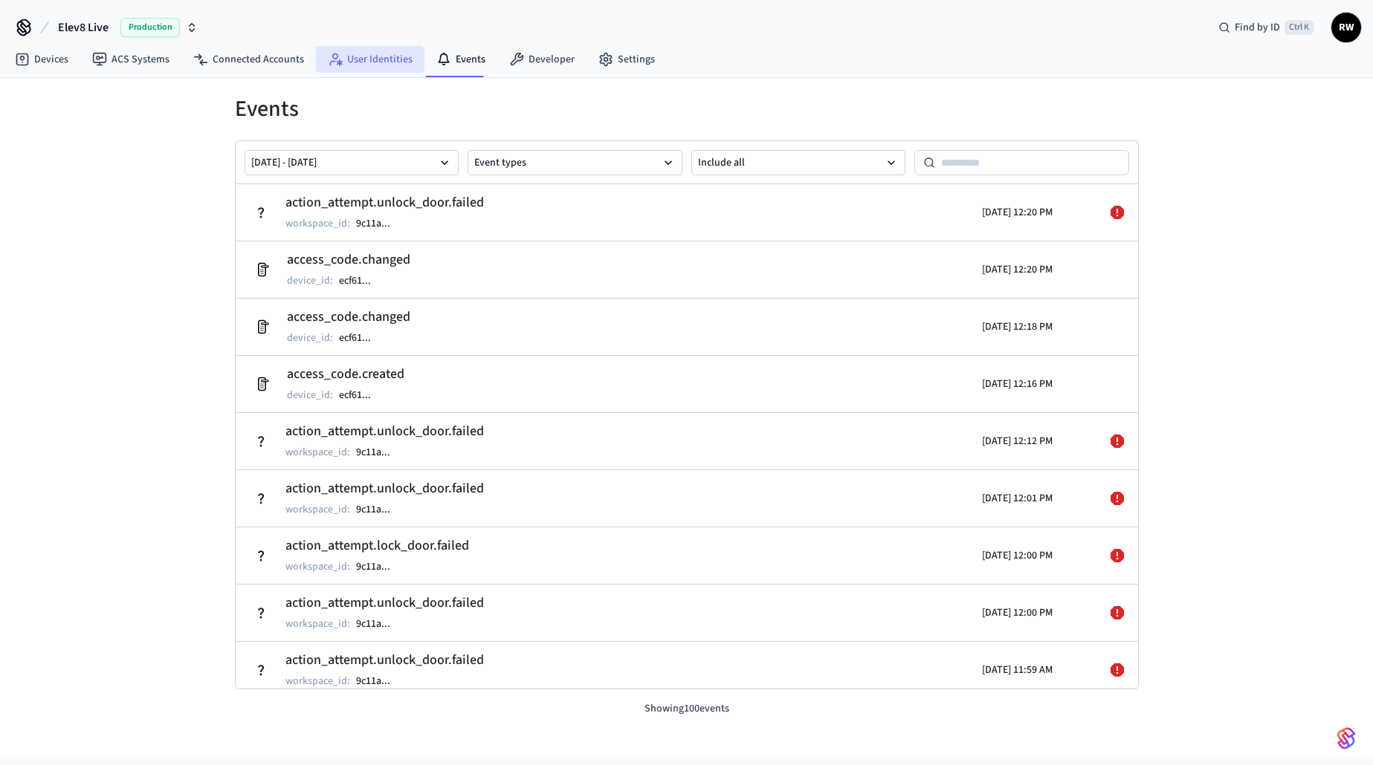
click at [369, 56] on link "User Identities" at bounding box center [370, 59] width 108 height 27
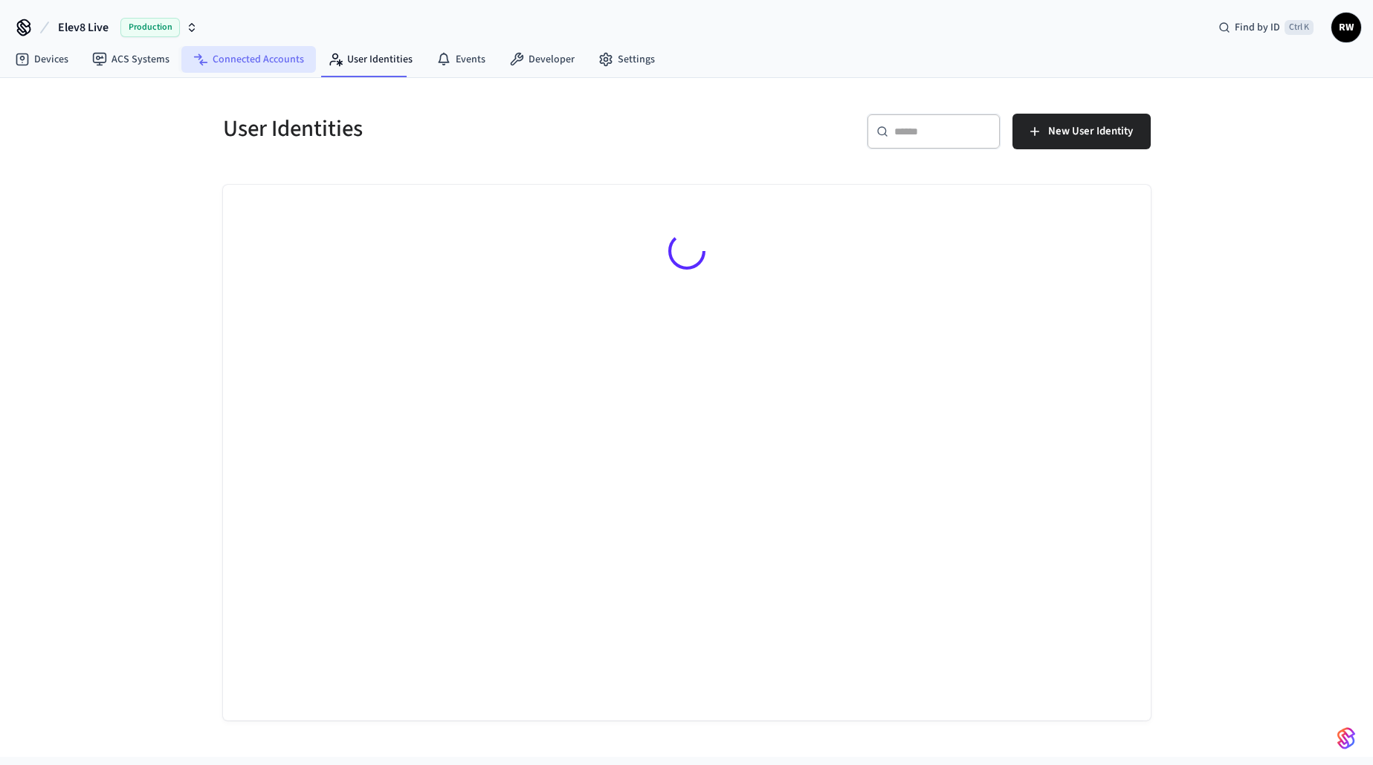
click at [262, 54] on link "Connected Accounts" at bounding box center [248, 59] width 135 height 27
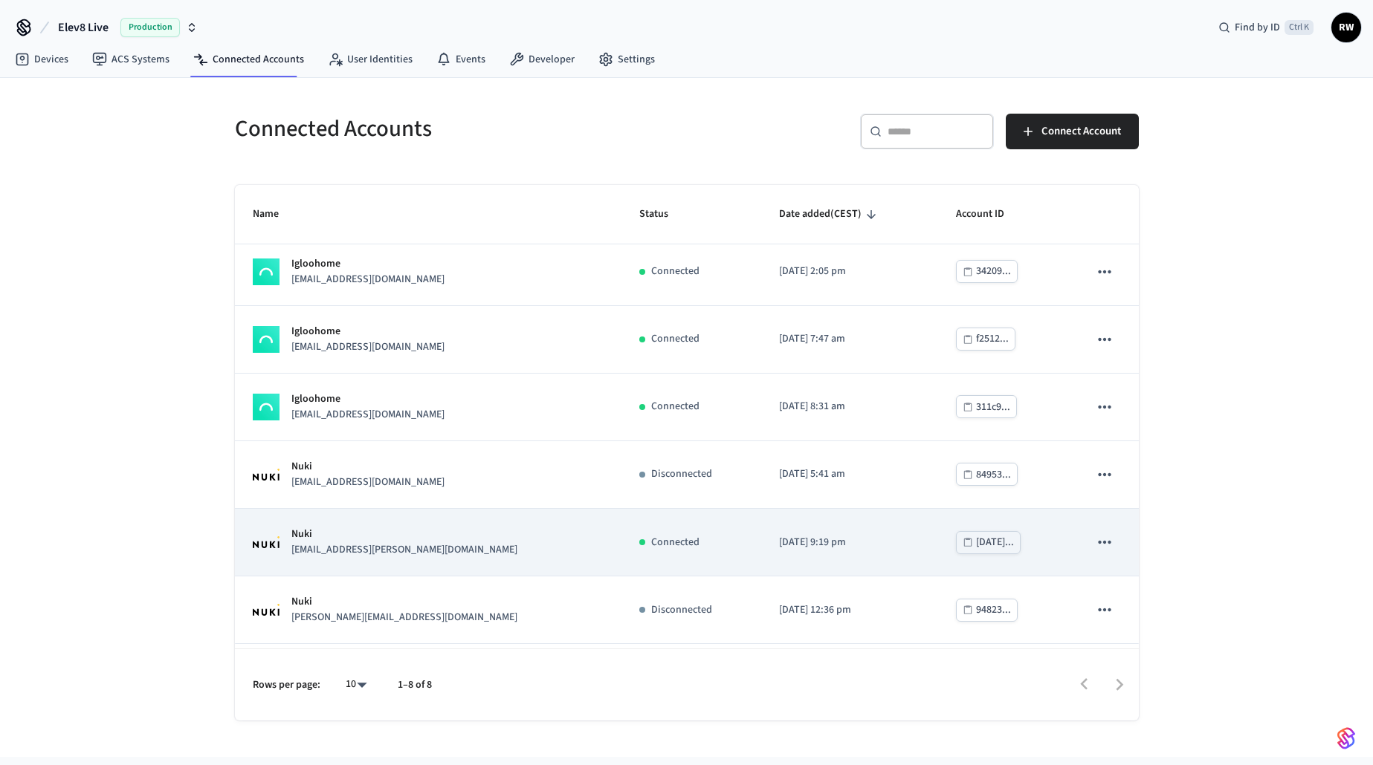
scroll to position [137, 0]
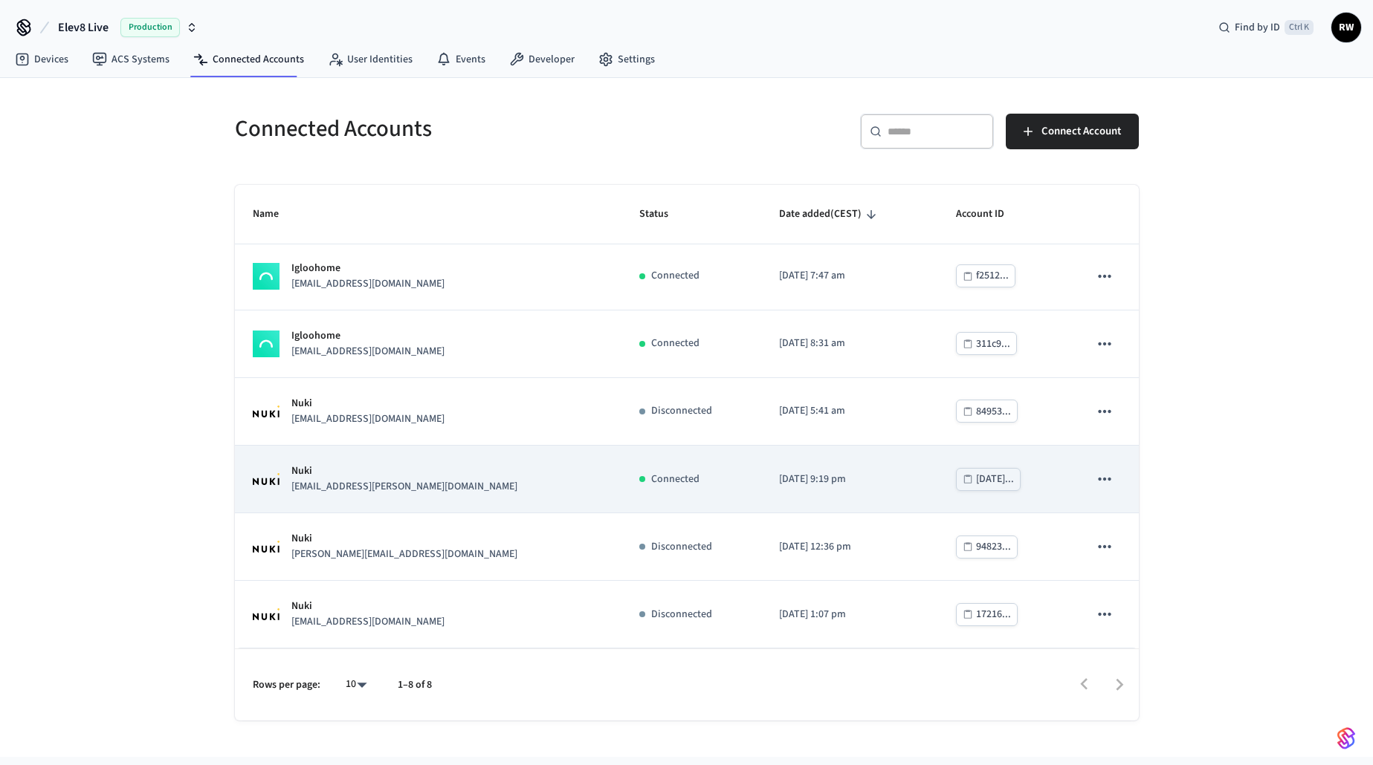
click at [1095, 477] on icon "sticky table" at bounding box center [1104, 479] width 19 height 19
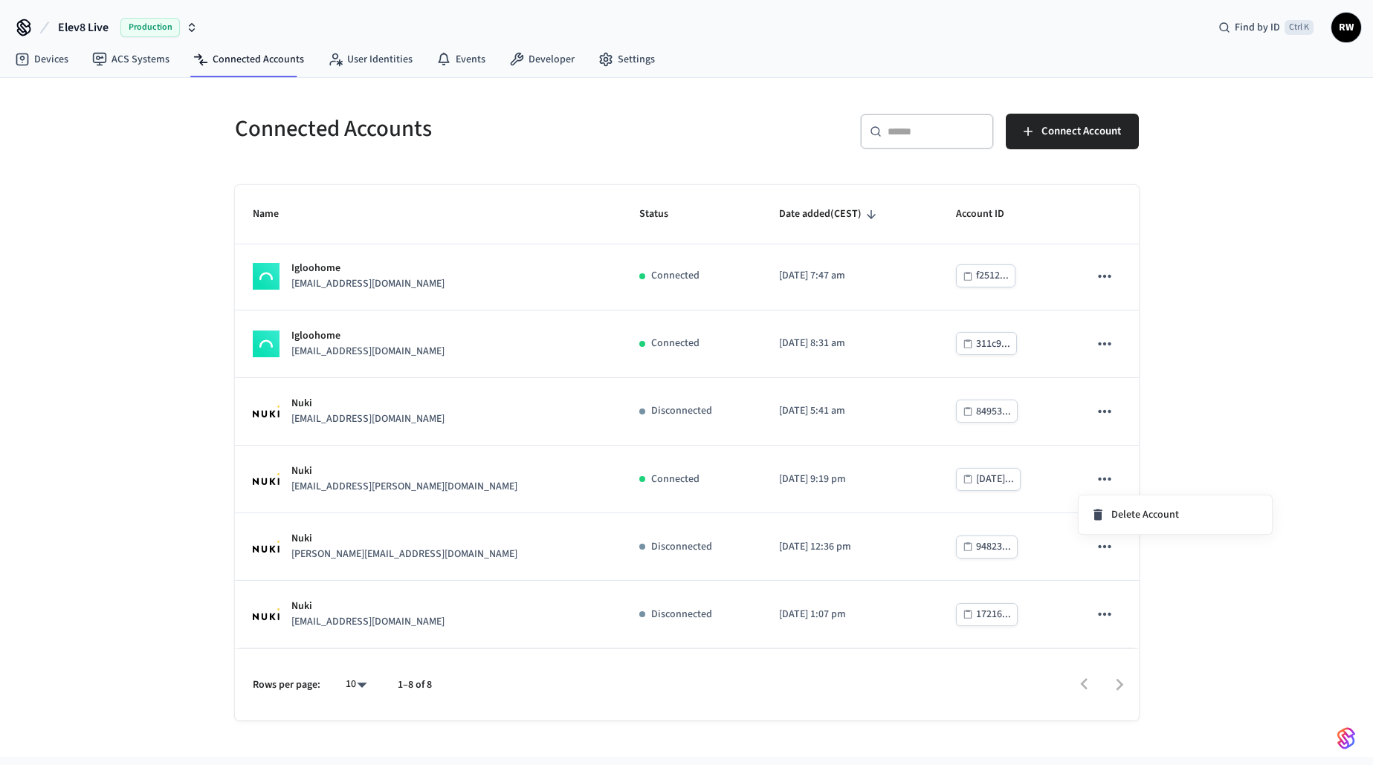
click at [1025, 472] on div at bounding box center [686, 382] width 1373 height 765
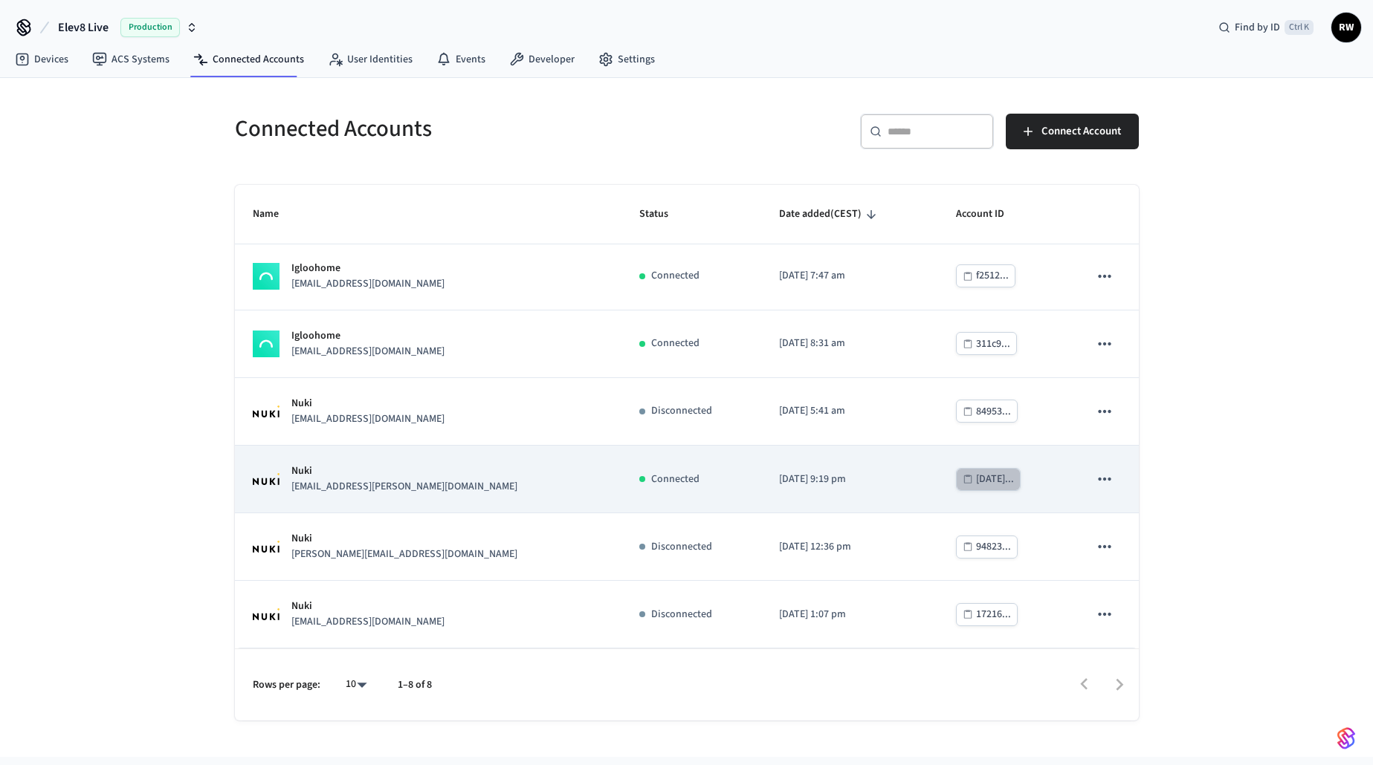
click at [976, 482] on div "[DATE]..." at bounding box center [995, 479] width 38 height 19
click at [411, 479] on div "Nuki [EMAIL_ADDRESS][PERSON_NAME][DOMAIN_NAME]" at bounding box center [428, 479] width 351 height 31
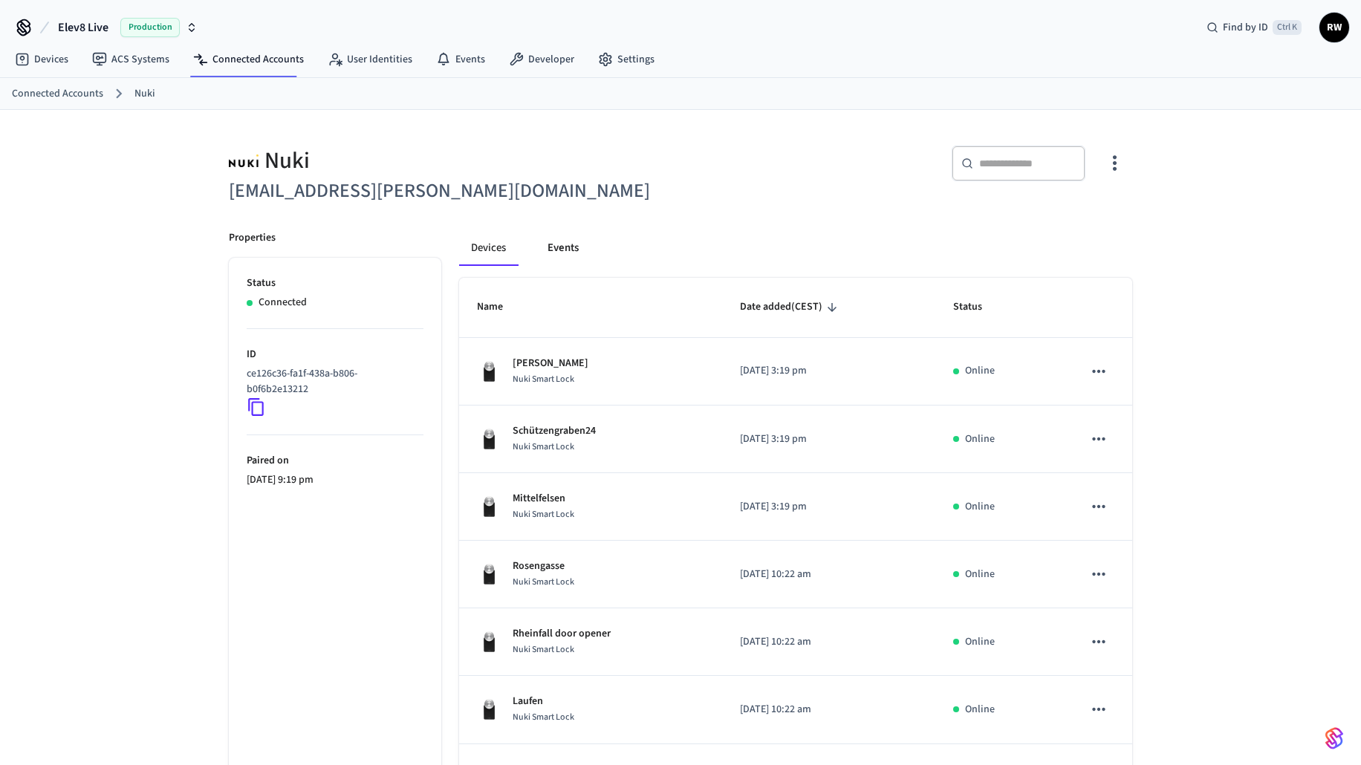
click at [566, 242] on button "Events" at bounding box center [563, 248] width 55 height 36
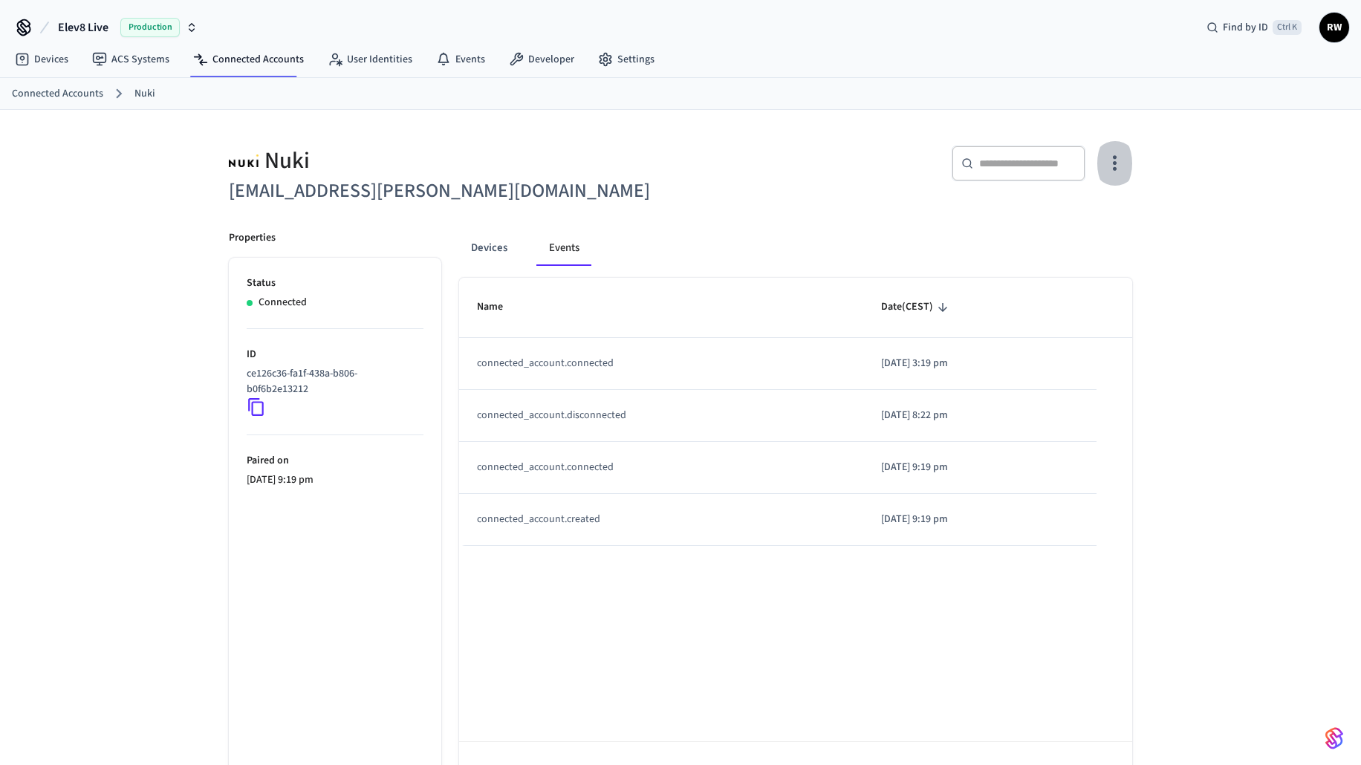
click at [1123, 169] on icon "button" at bounding box center [1115, 163] width 23 height 23
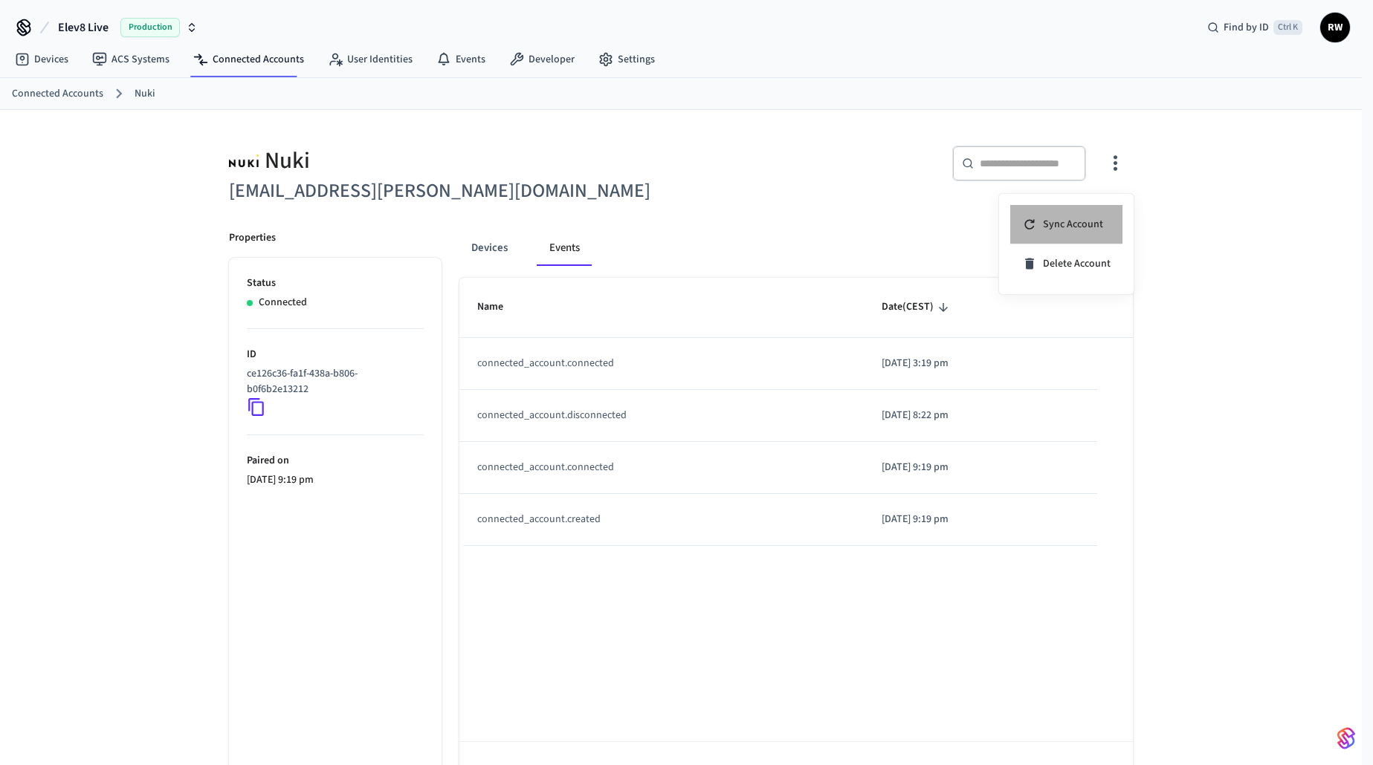
click at [1089, 228] on span "Sync Account" at bounding box center [1073, 224] width 60 height 15
click at [1101, 225] on span "Sync Account" at bounding box center [1073, 224] width 60 height 15
click at [490, 248] on div at bounding box center [686, 382] width 1373 height 765
click at [490, 248] on button "Devices" at bounding box center [489, 248] width 60 height 36
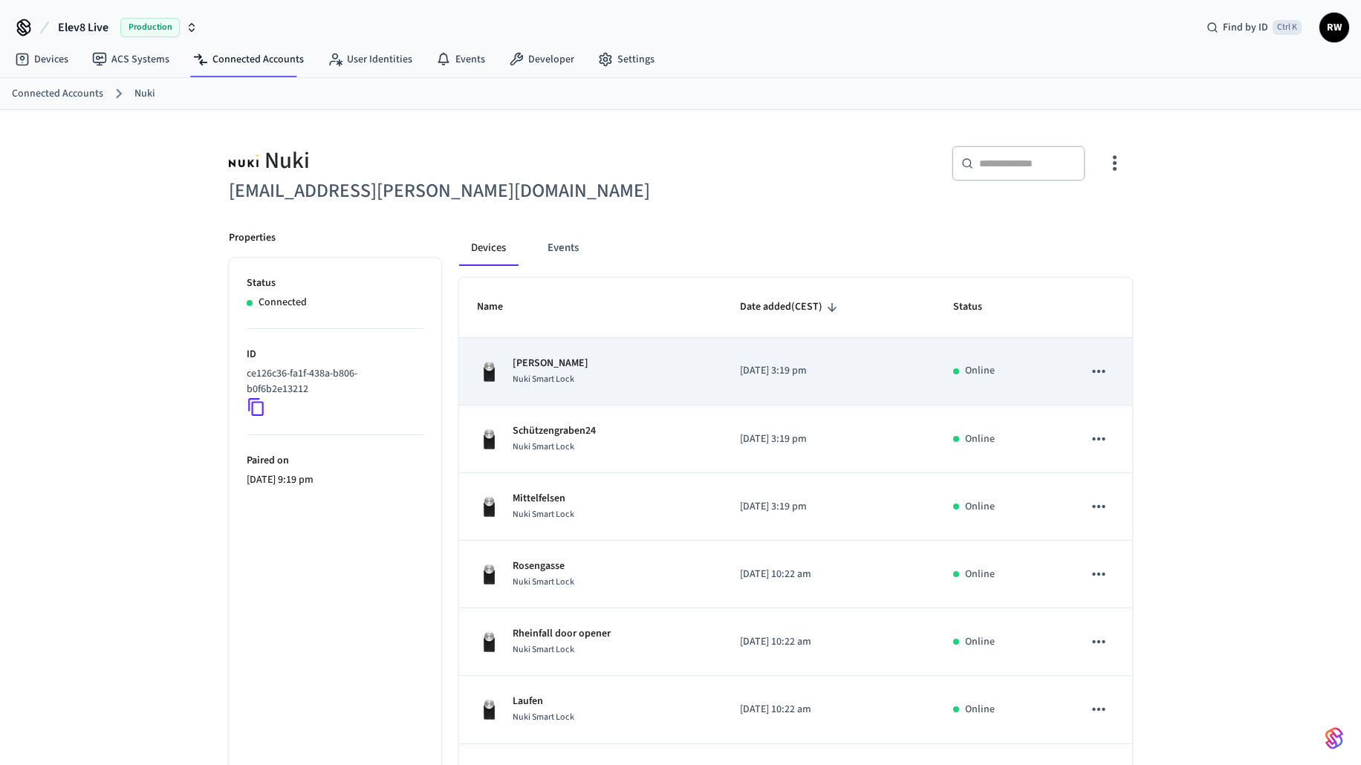
click at [565, 373] on span "Nuki Smart Lock" at bounding box center [544, 379] width 62 height 13
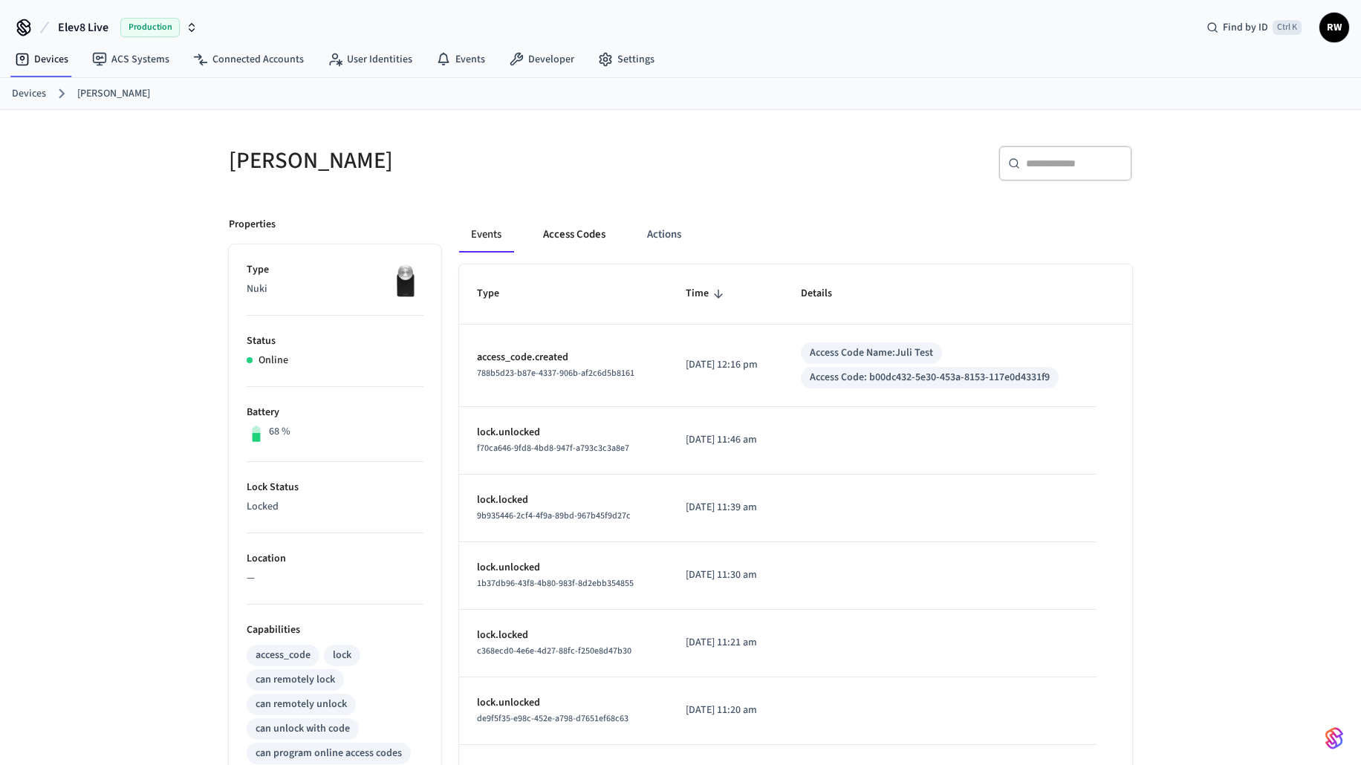
click at [583, 242] on button "Access Codes" at bounding box center [574, 235] width 86 height 36
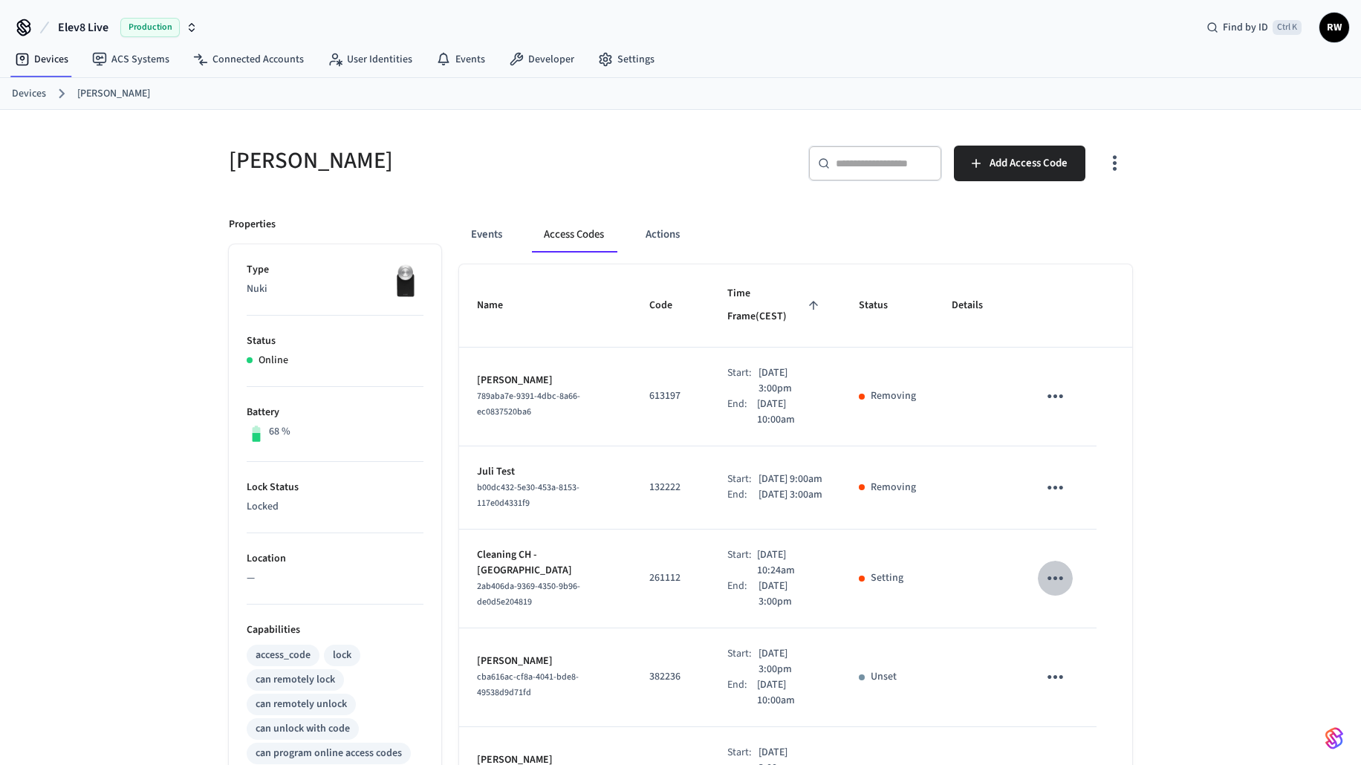
click at [1051, 577] on icon "sticky table" at bounding box center [1056, 579] width 16 height 4
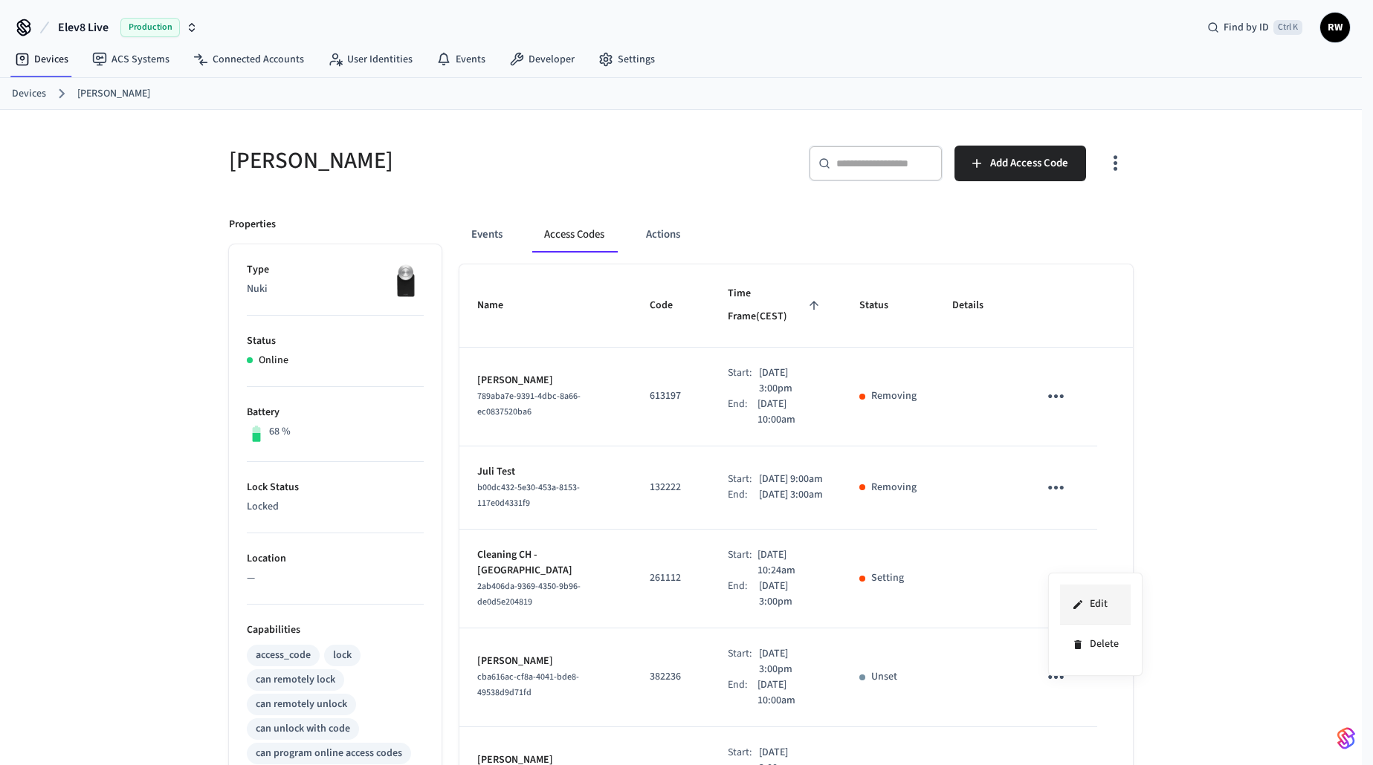
click at [1089, 598] on li "Edit" at bounding box center [1095, 605] width 71 height 40
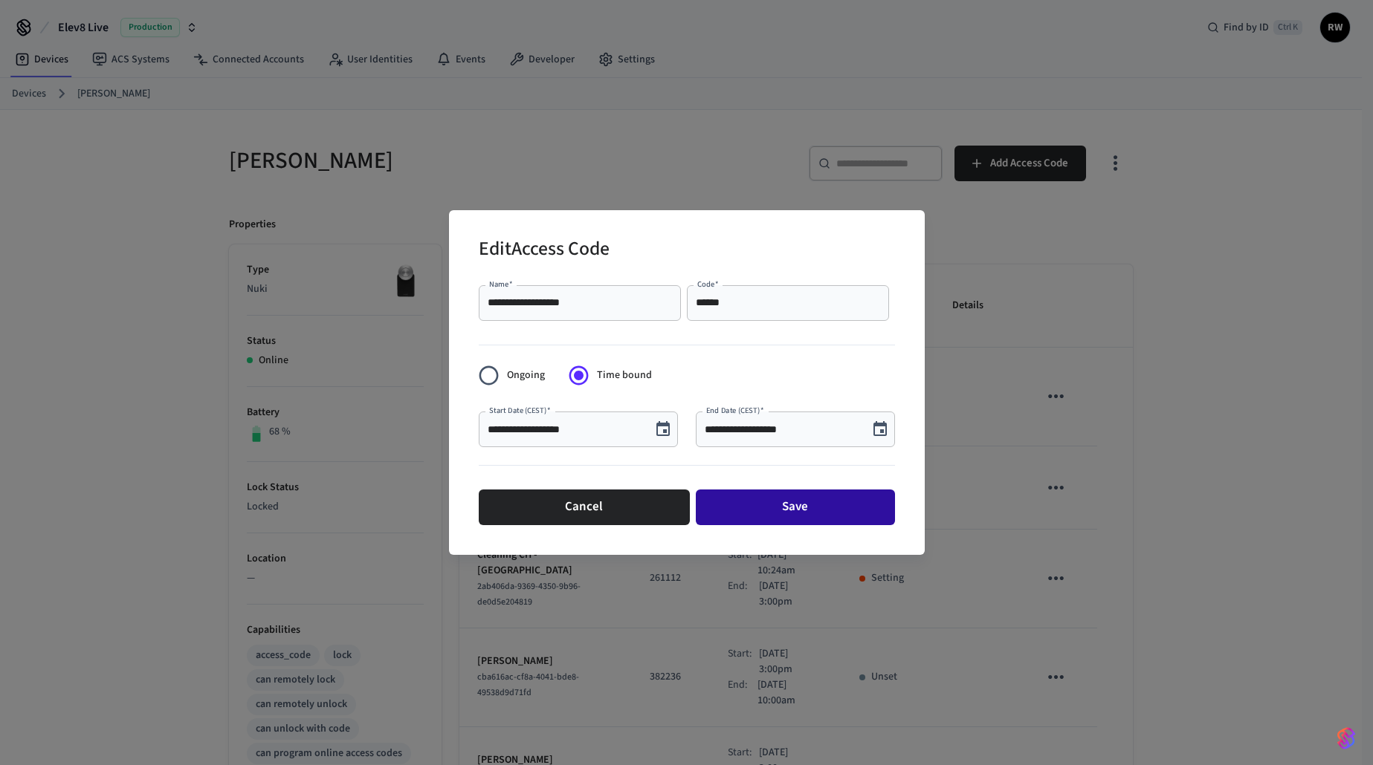
click at [788, 508] on button "Save" at bounding box center [795, 508] width 199 height 36
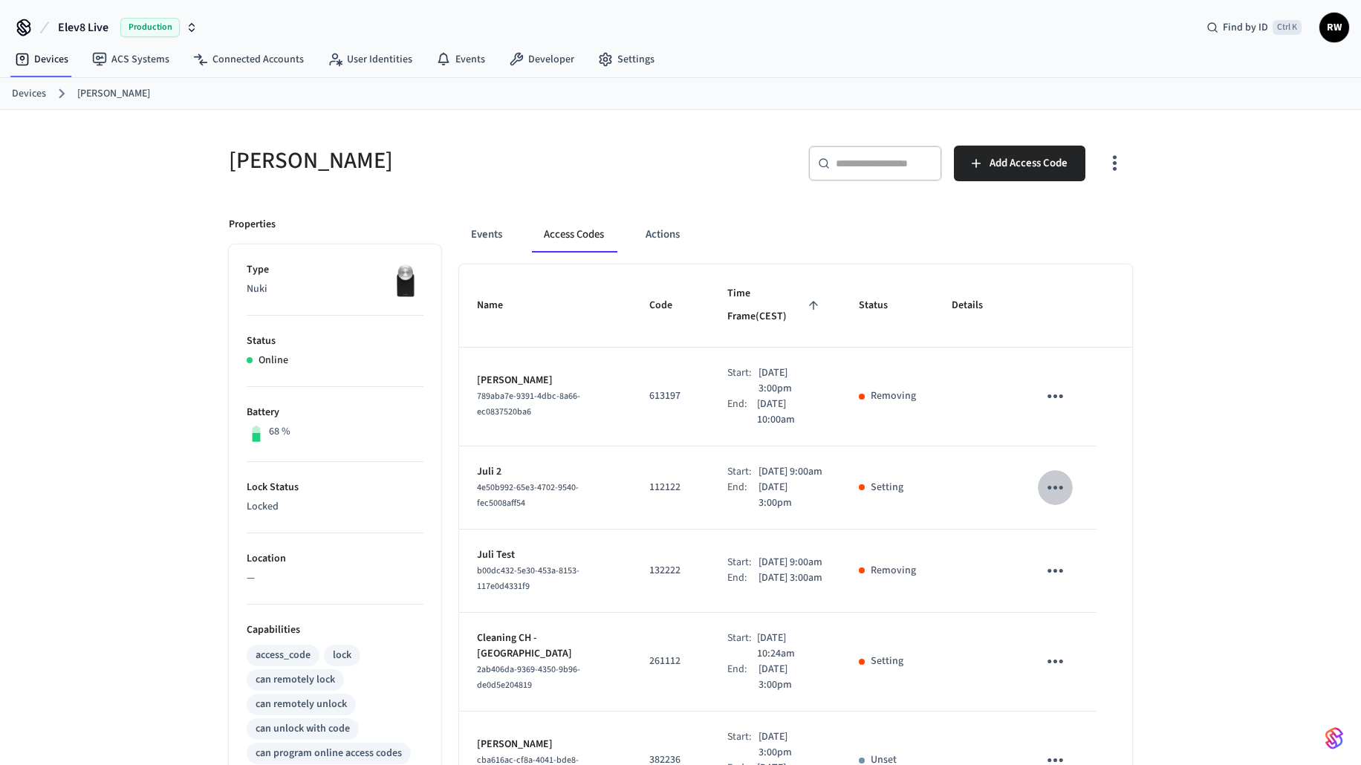
click at [1046, 476] on icon "sticky table" at bounding box center [1055, 487] width 23 height 23
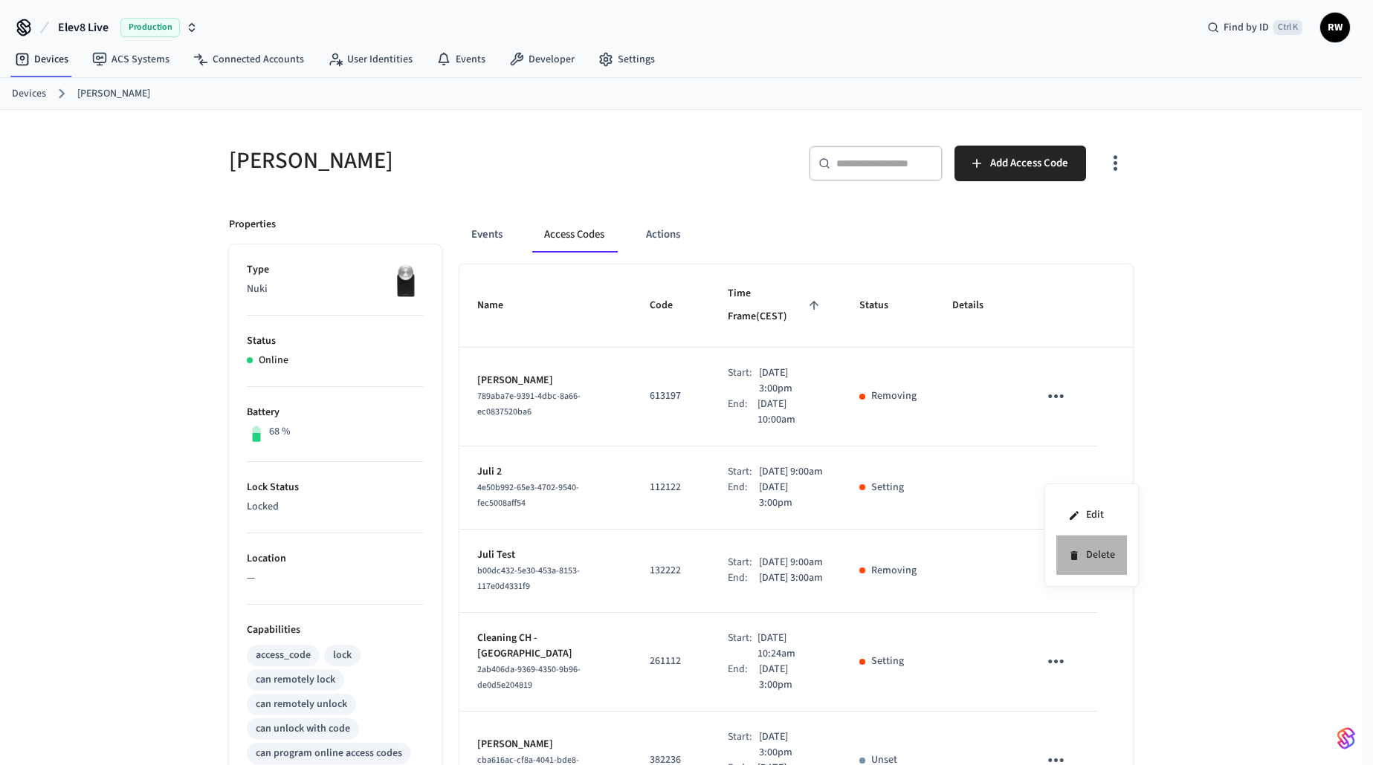
click at [1109, 560] on li "Delete" at bounding box center [1091, 555] width 71 height 39
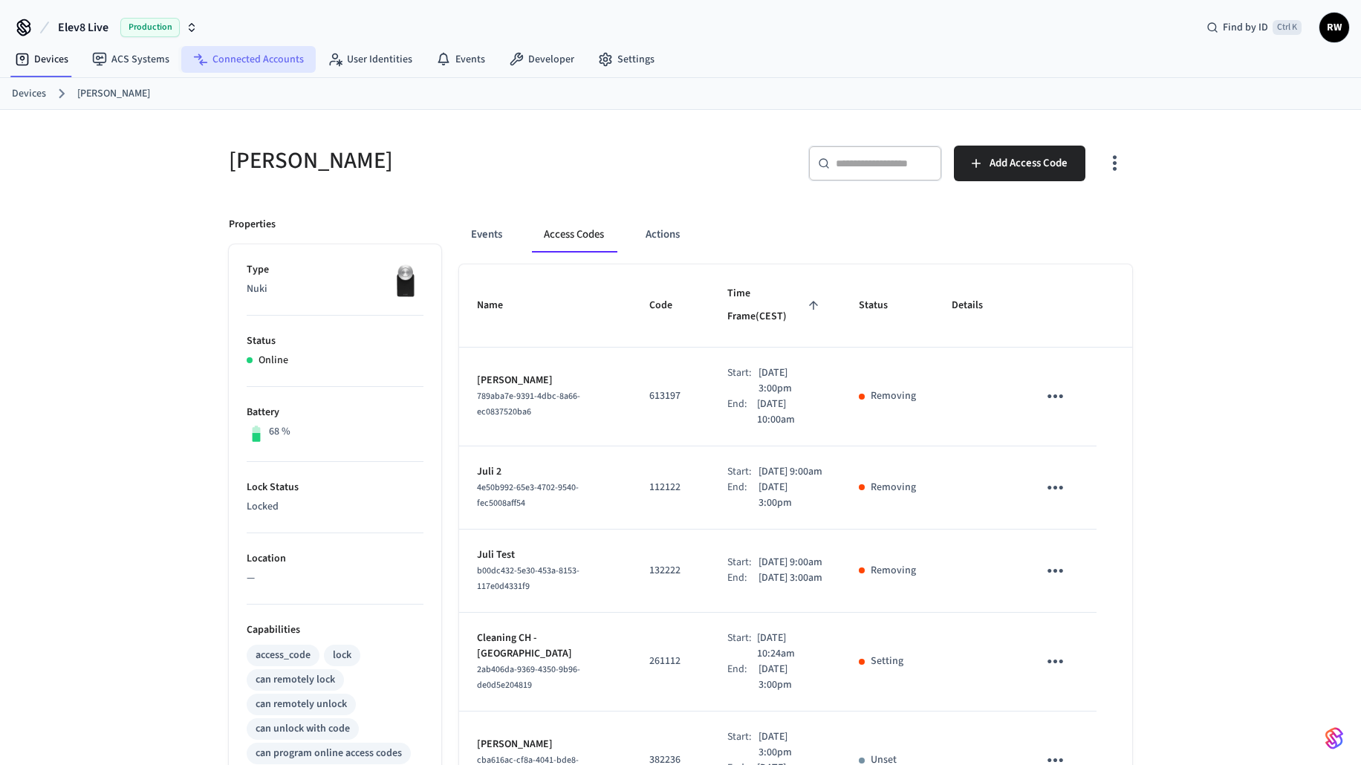
click at [227, 54] on link "Connected Accounts" at bounding box center [248, 59] width 135 height 27
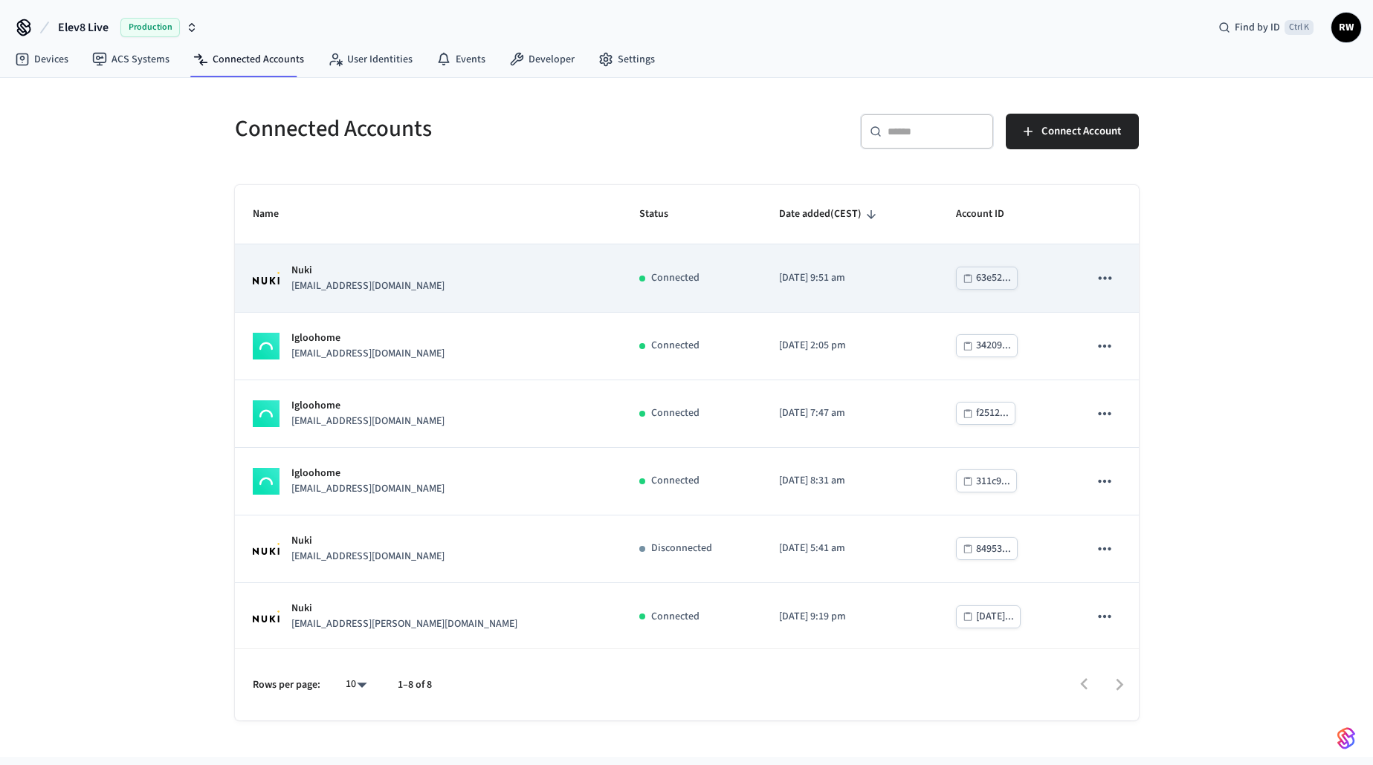
click at [437, 286] on div "Nuki [EMAIL_ADDRESS][DOMAIN_NAME]" at bounding box center [428, 278] width 351 height 31
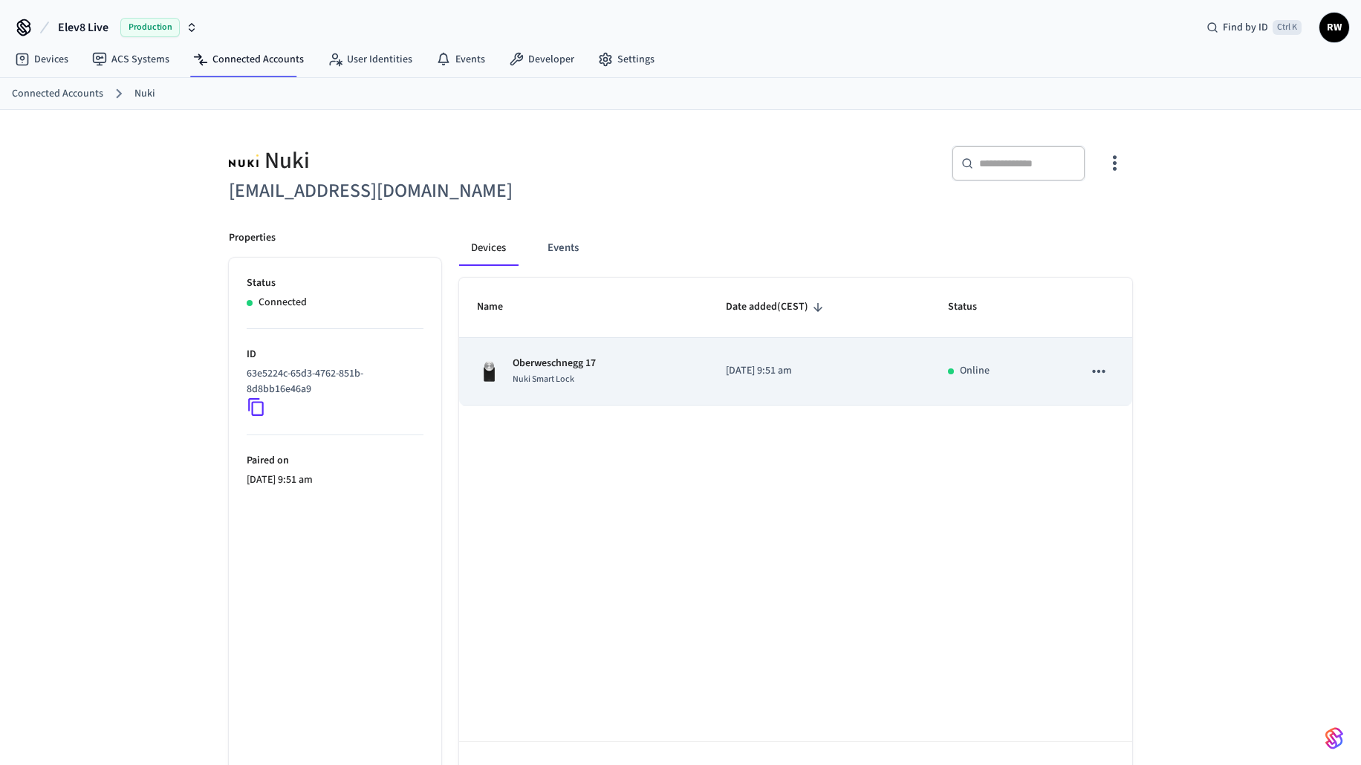
click at [657, 388] on td "Oberweschnegg 17 Nuki Smart Lock" at bounding box center [583, 372] width 249 height 68
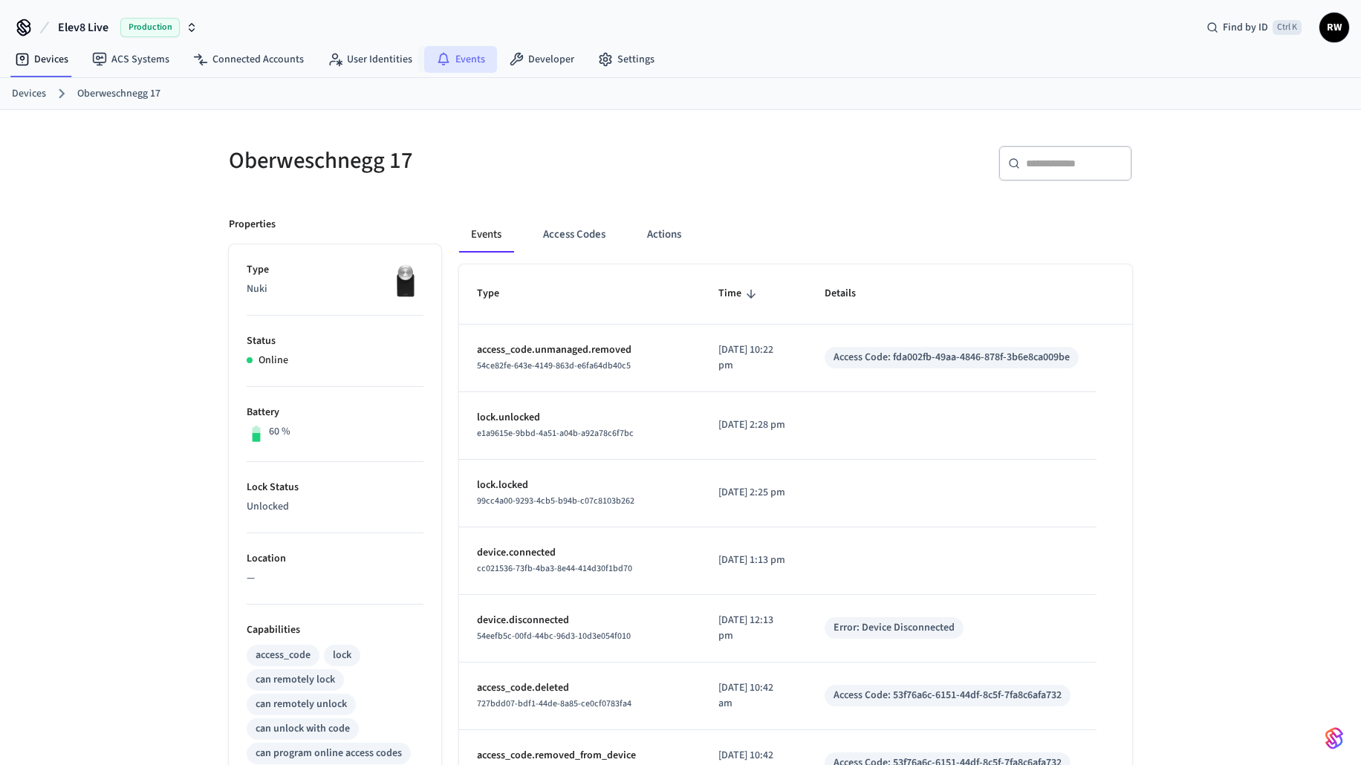
click at [459, 54] on link "Events" at bounding box center [460, 59] width 73 height 27
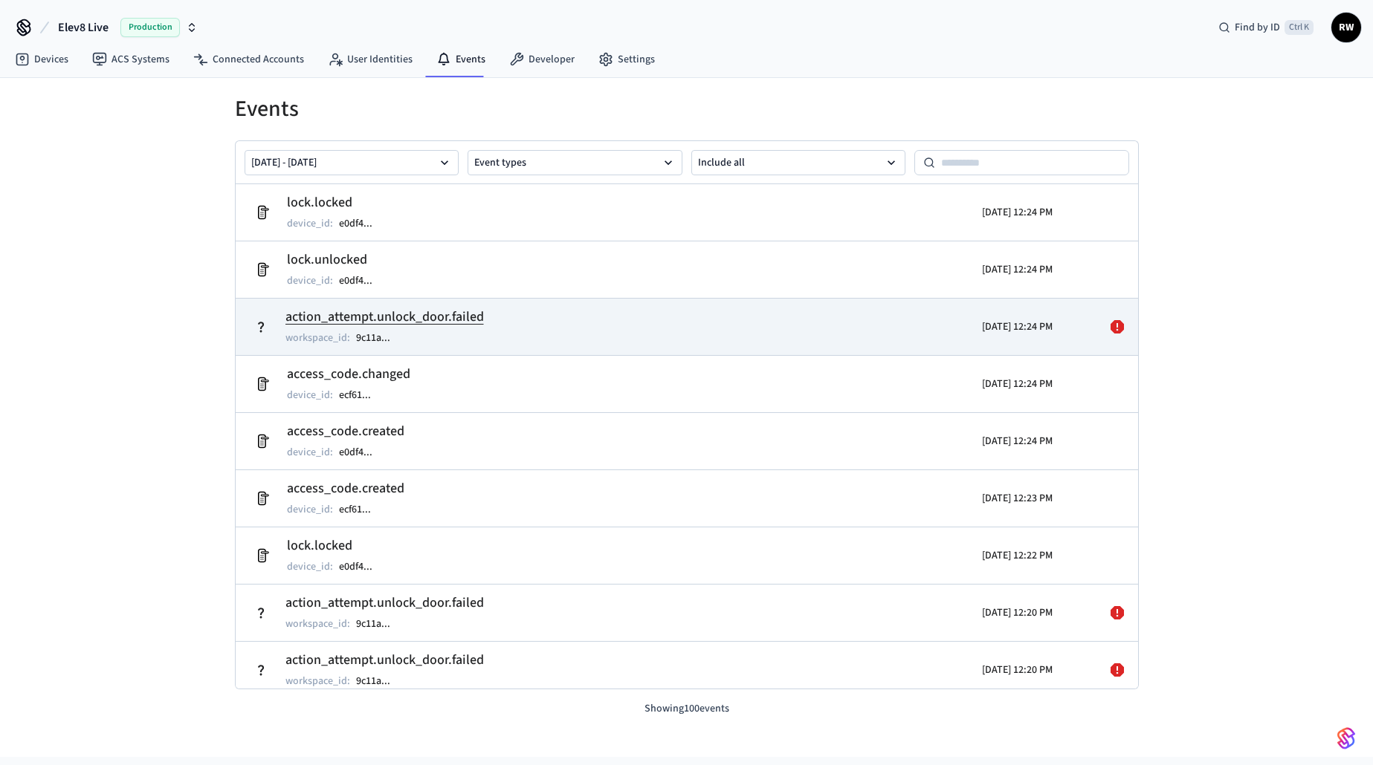
click at [1110, 328] on icon at bounding box center [1116, 326] width 13 height 13
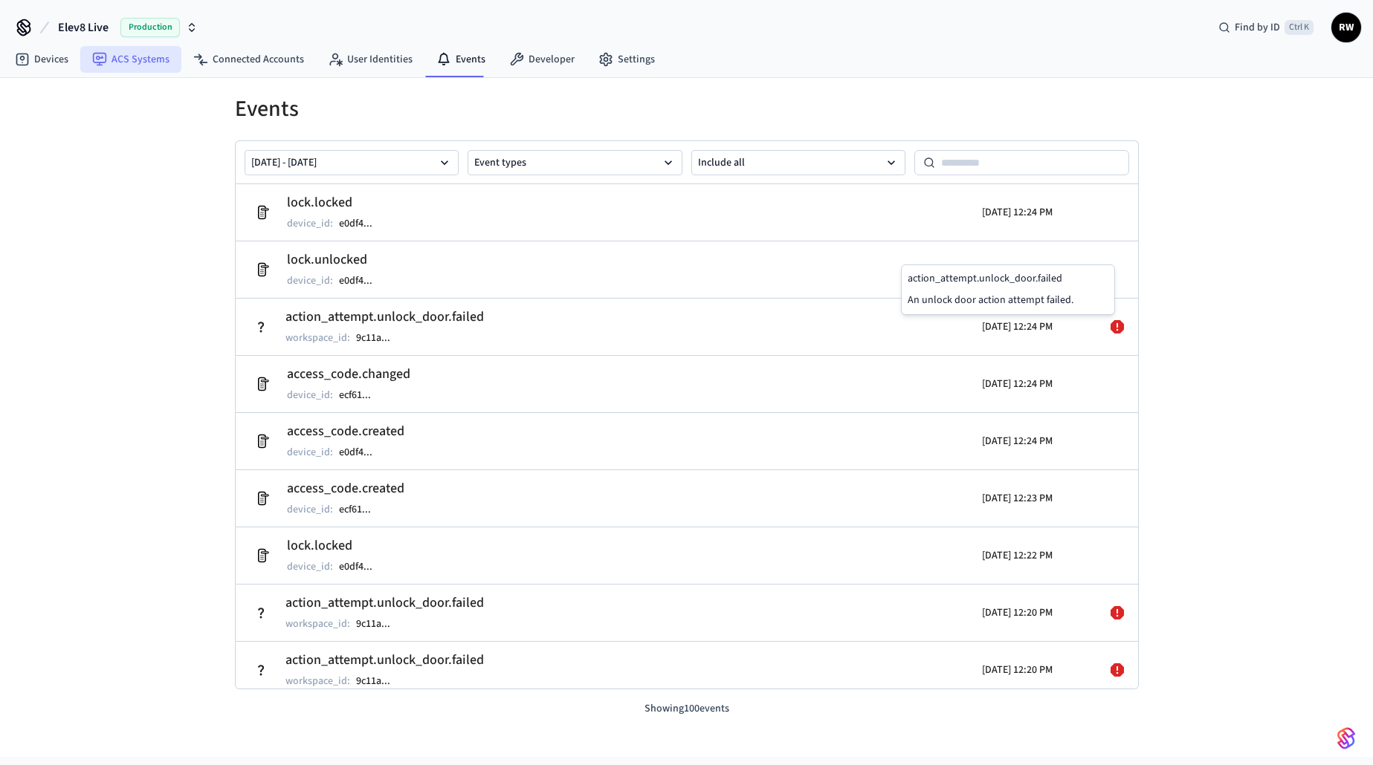
click at [137, 56] on link "ACS Systems" at bounding box center [130, 59] width 101 height 27
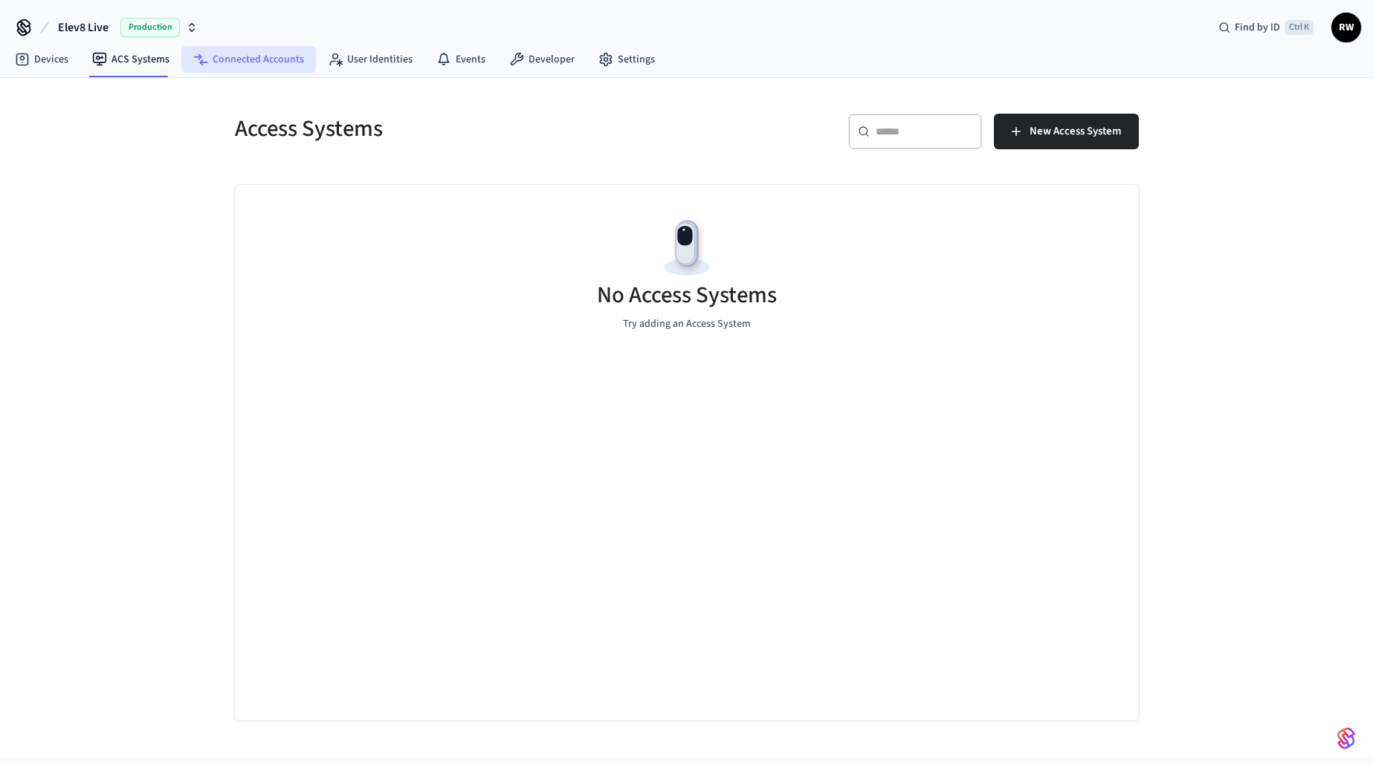
click at [257, 51] on link "Connected Accounts" at bounding box center [248, 59] width 135 height 27
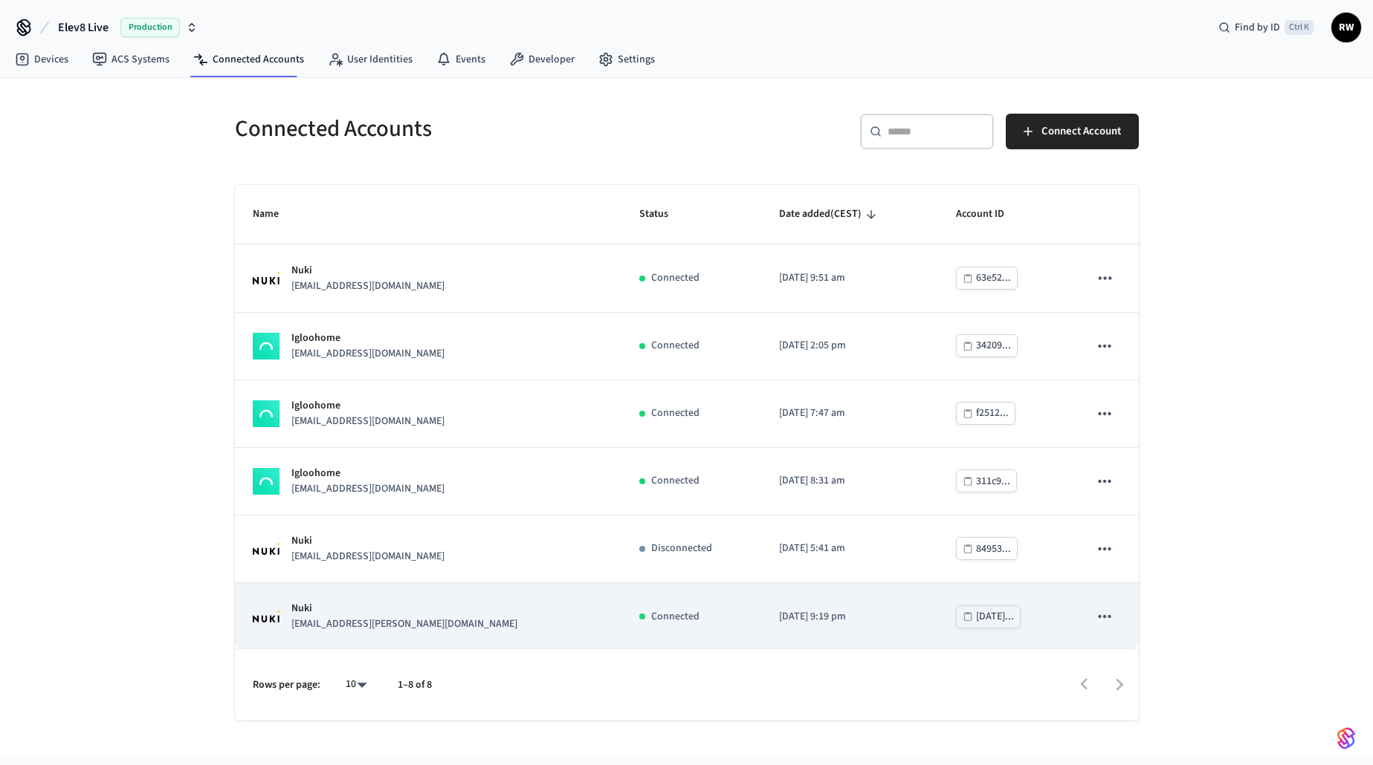
click at [424, 613] on div "Nuki [EMAIL_ADDRESS][PERSON_NAME][DOMAIN_NAME]" at bounding box center [428, 616] width 351 height 31
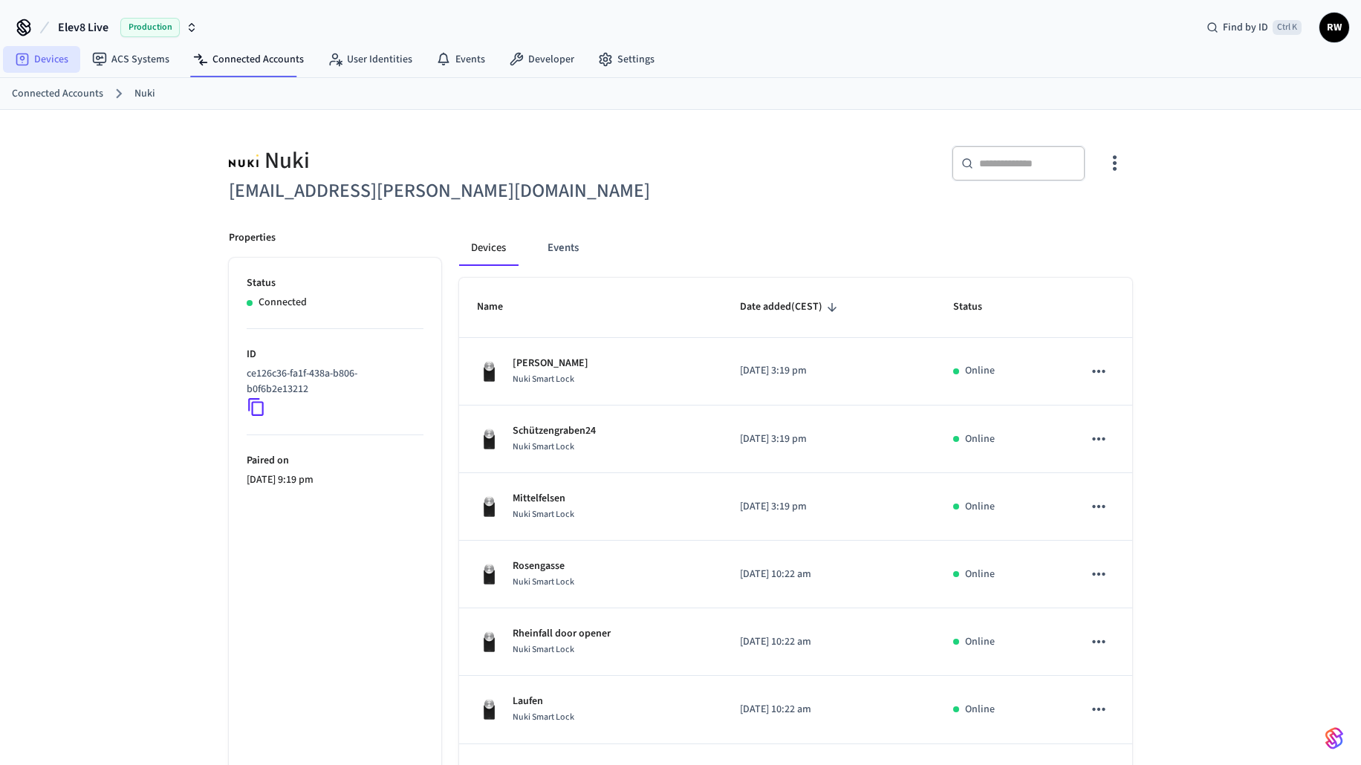
click at [49, 59] on link "Devices" at bounding box center [41, 59] width 77 height 27
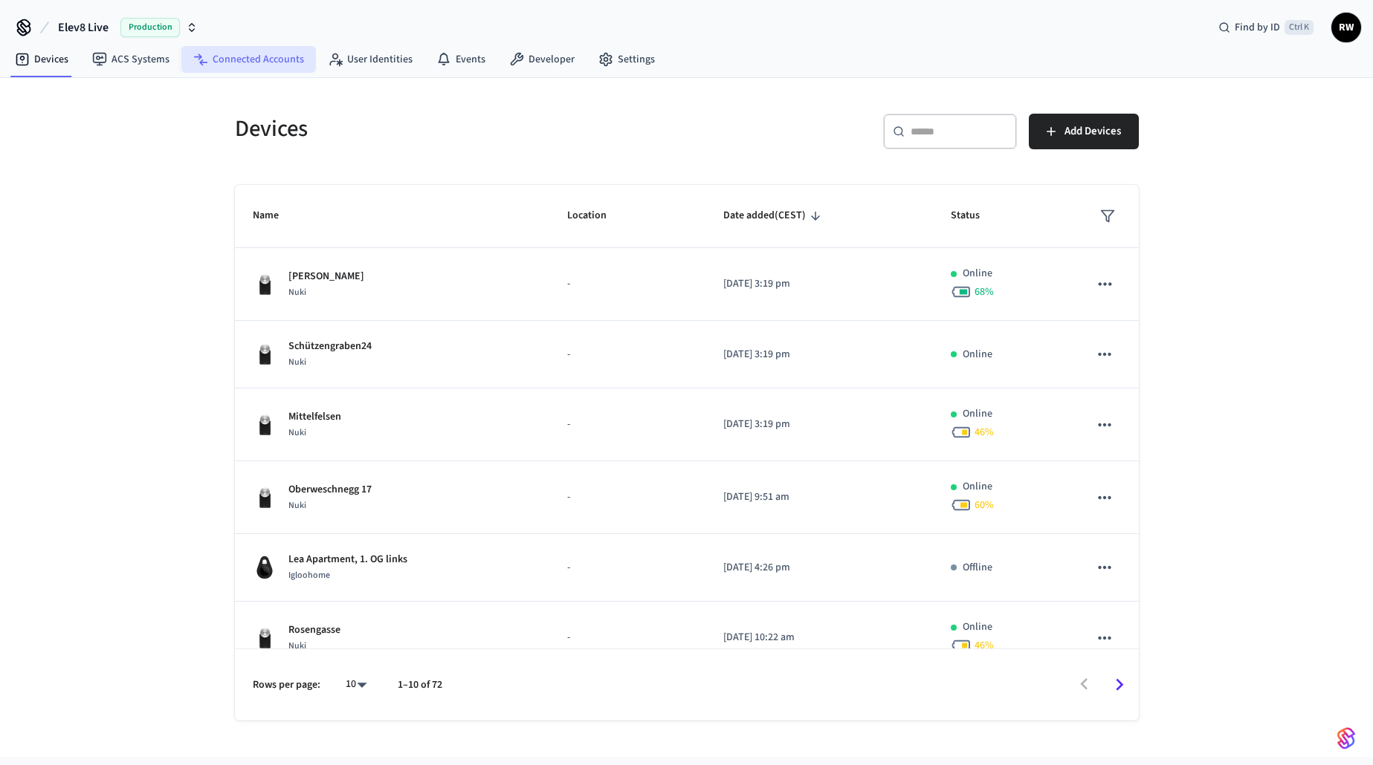
click at [242, 48] on link "Connected Accounts" at bounding box center [248, 59] width 135 height 27
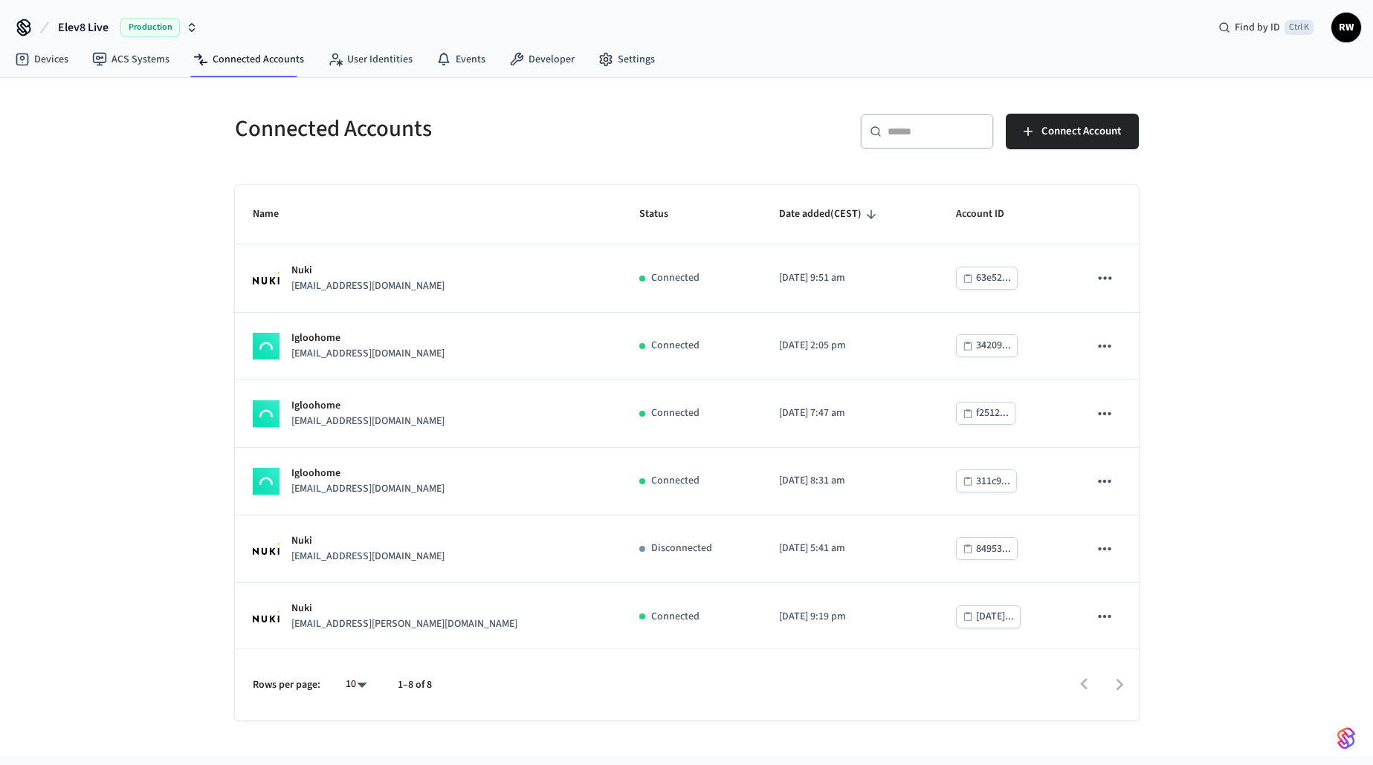
click at [158, 27] on span "Production" at bounding box center [149, 27] width 59 height 19
click at [256, 14] on div "Elev8 Live Production Find by ID Ctrl K RW" at bounding box center [686, 21] width 1373 height 43
click at [25, 23] on icon at bounding box center [24, 28] width 24 height 24
click at [1353, 35] on span "RW" at bounding box center [1345, 27] width 27 height 27
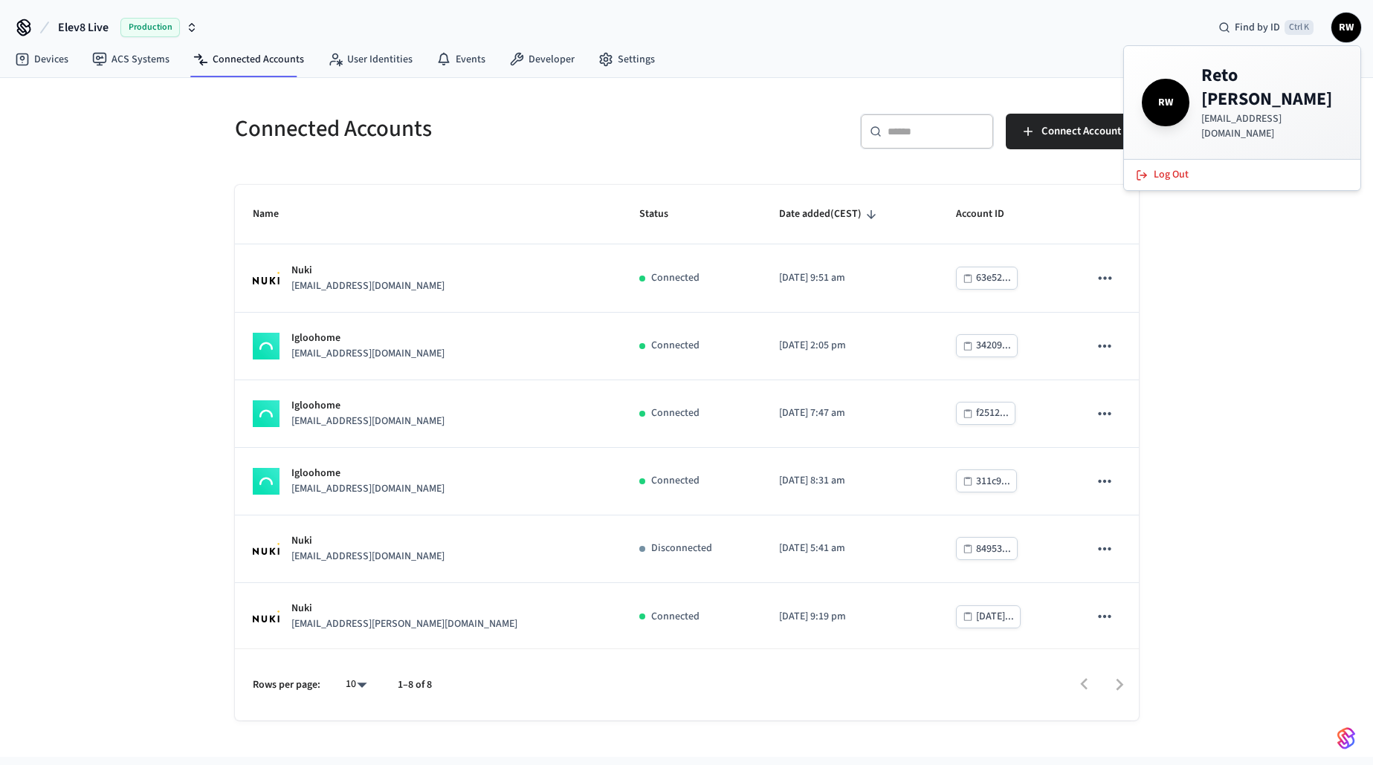
click at [1274, 256] on div "Connected Accounts ​ ​ Connect Account Name Status Date added (CEST) Account ID…" at bounding box center [686, 417] width 1373 height 679
